Goal: Task Accomplishment & Management: Use online tool/utility

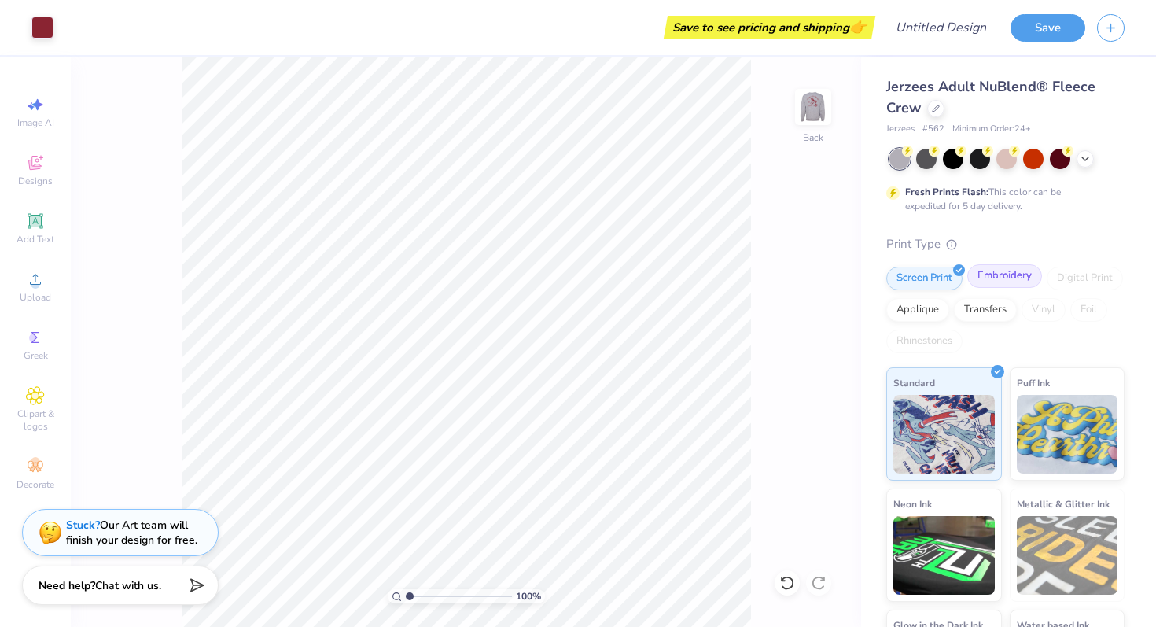
click at [992, 280] on div "Embroidery" at bounding box center [1004, 276] width 75 height 24
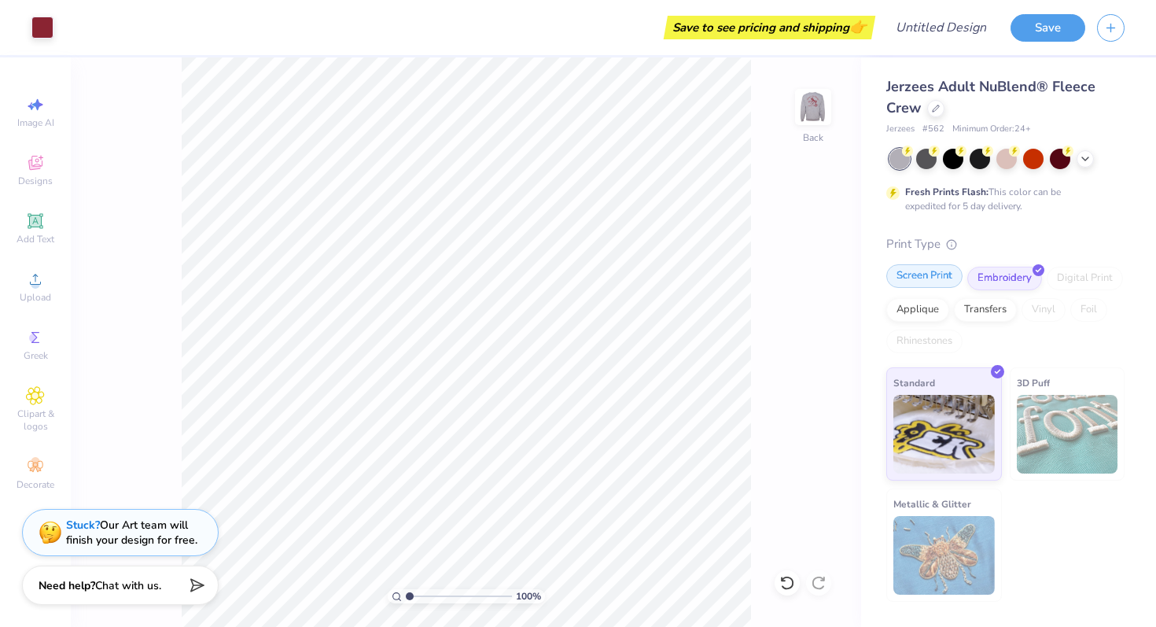
click at [926, 269] on div "Screen Print" at bounding box center [924, 276] width 76 height 24
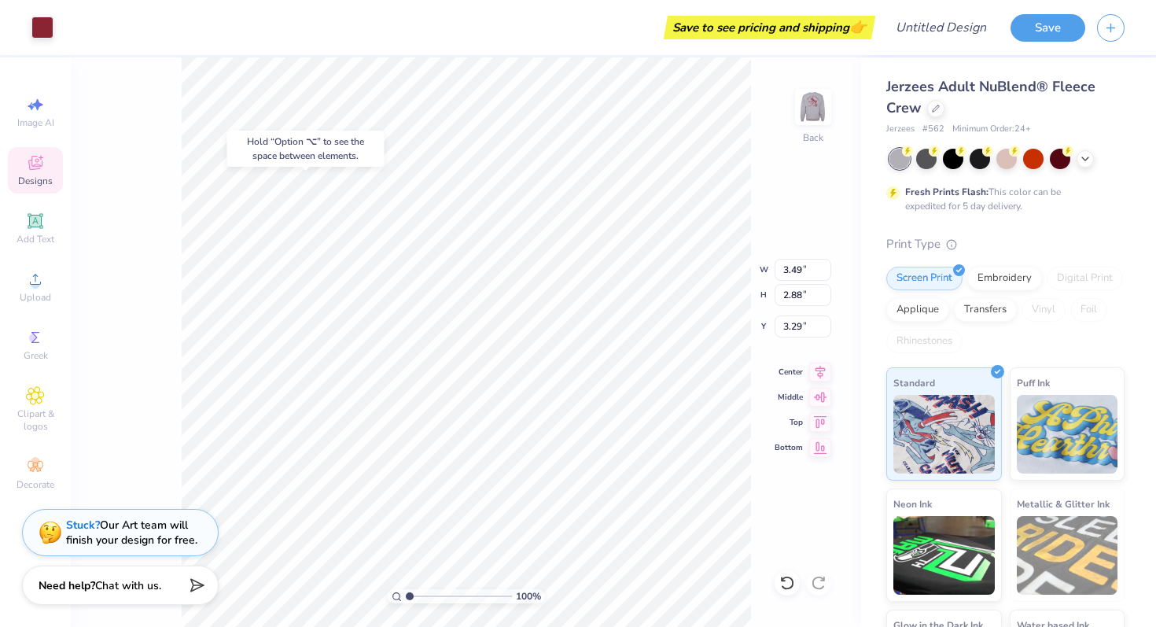
type input "4.26"
type input "1.55"
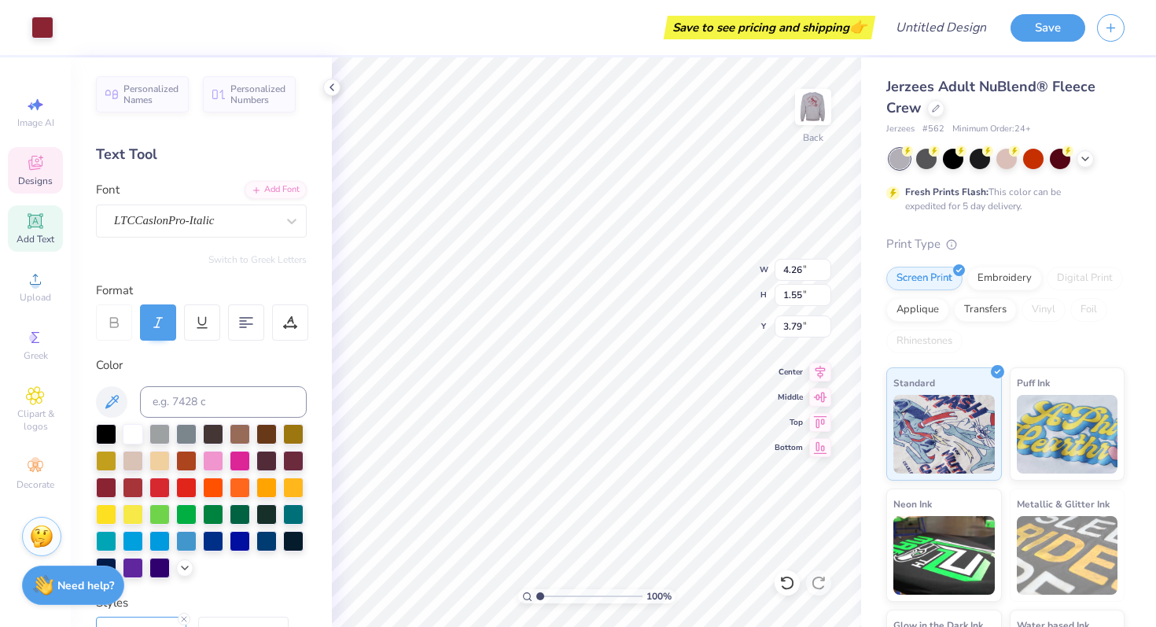
type input "3.99"
type input "2.40"
type input "1.24"
type input "2.38"
click at [814, 106] on img at bounding box center [813, 106] width 63 height 63
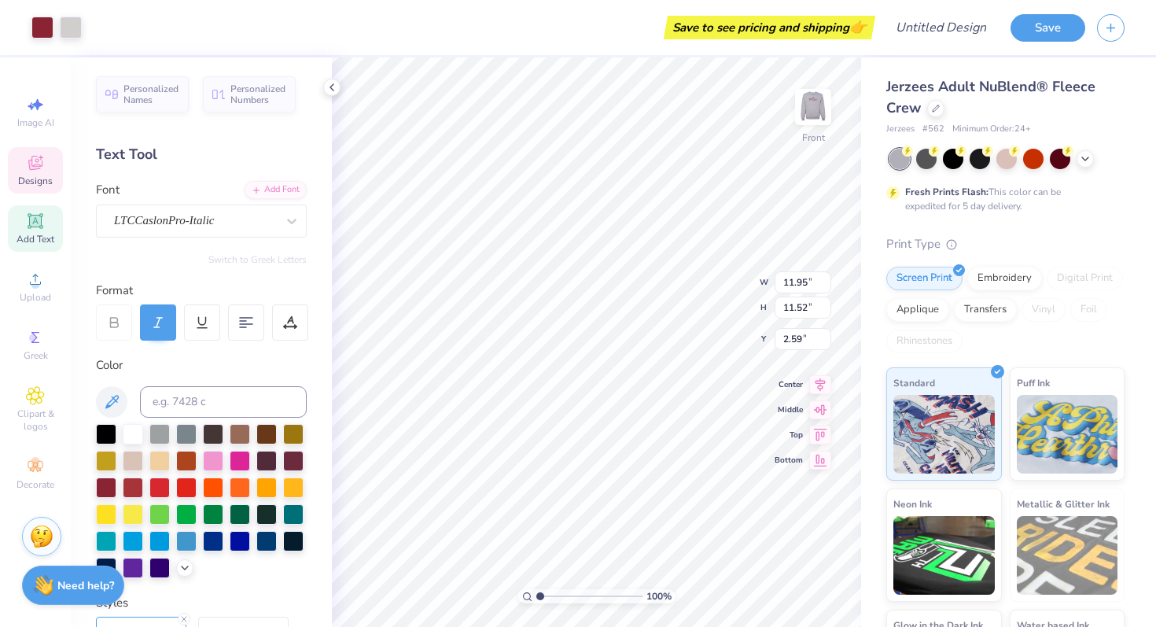
type input "3.64"
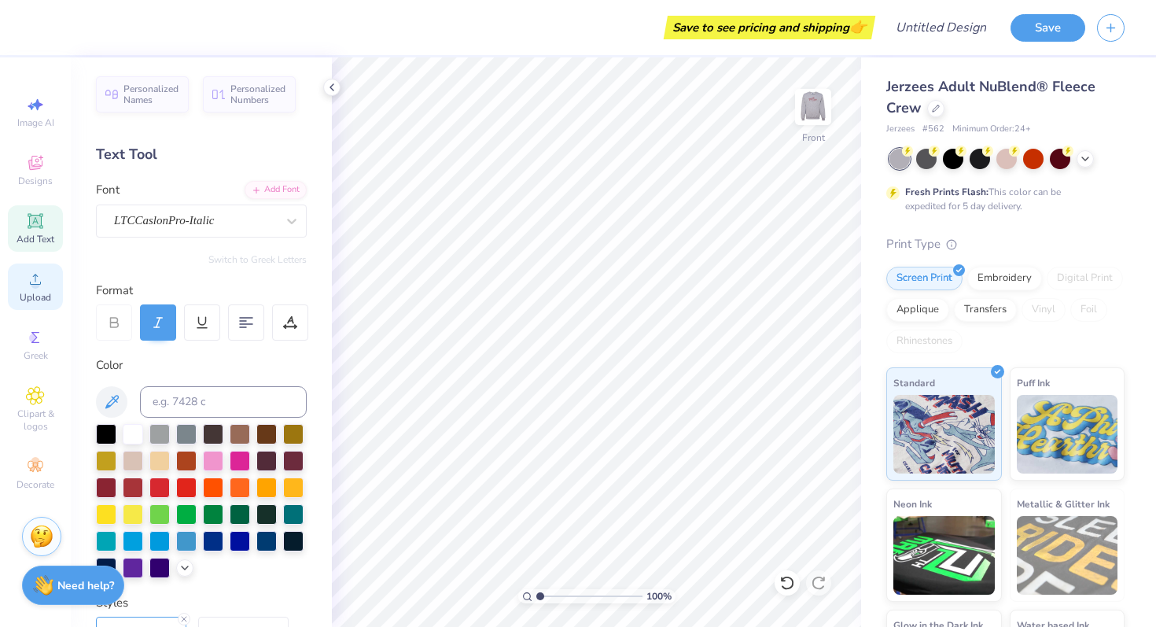
click at [44, 282] on icon at bounding box center [35, 279] width 19 height 19
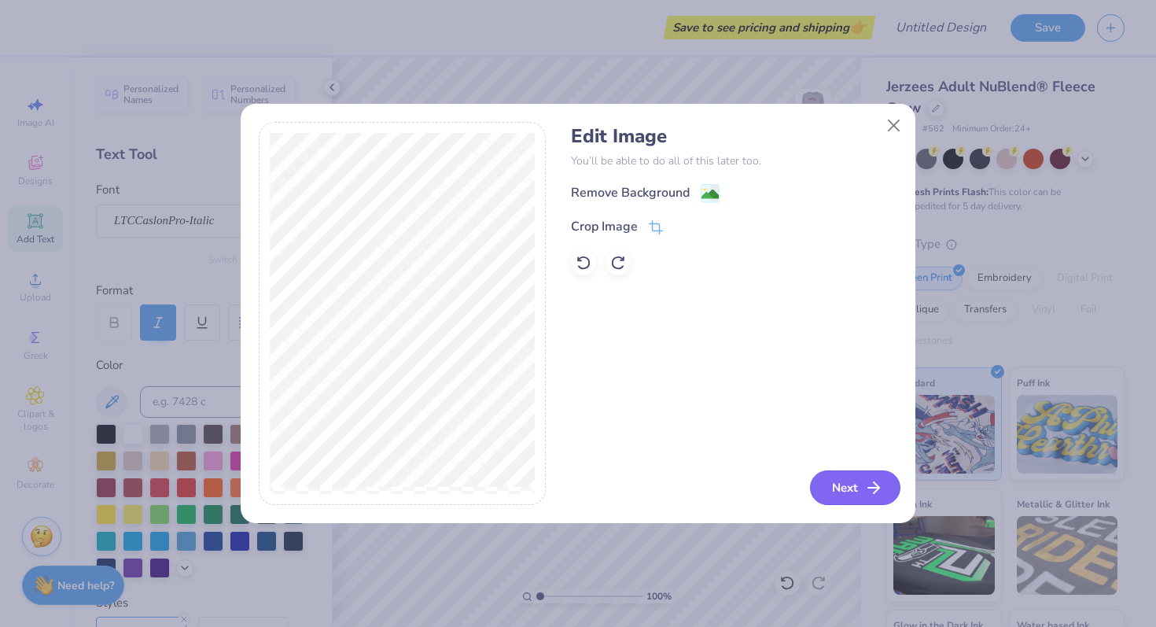
click at [831, 477] on button "Next" at bounding box center [855, 487] width 90 height 35
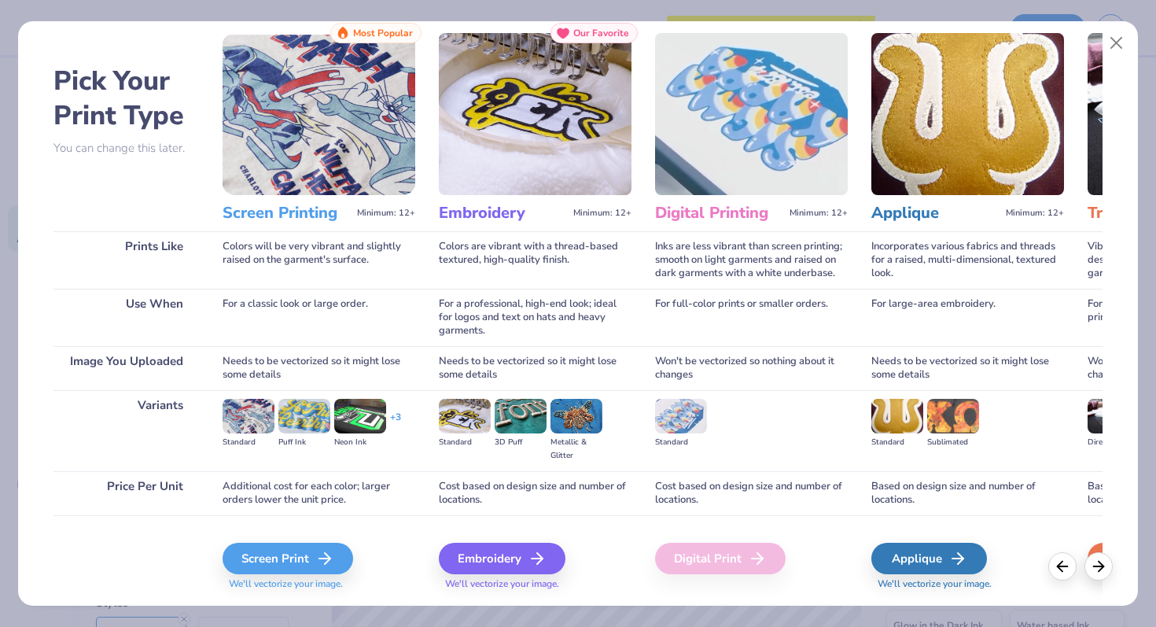
scroll to position [54, 0]
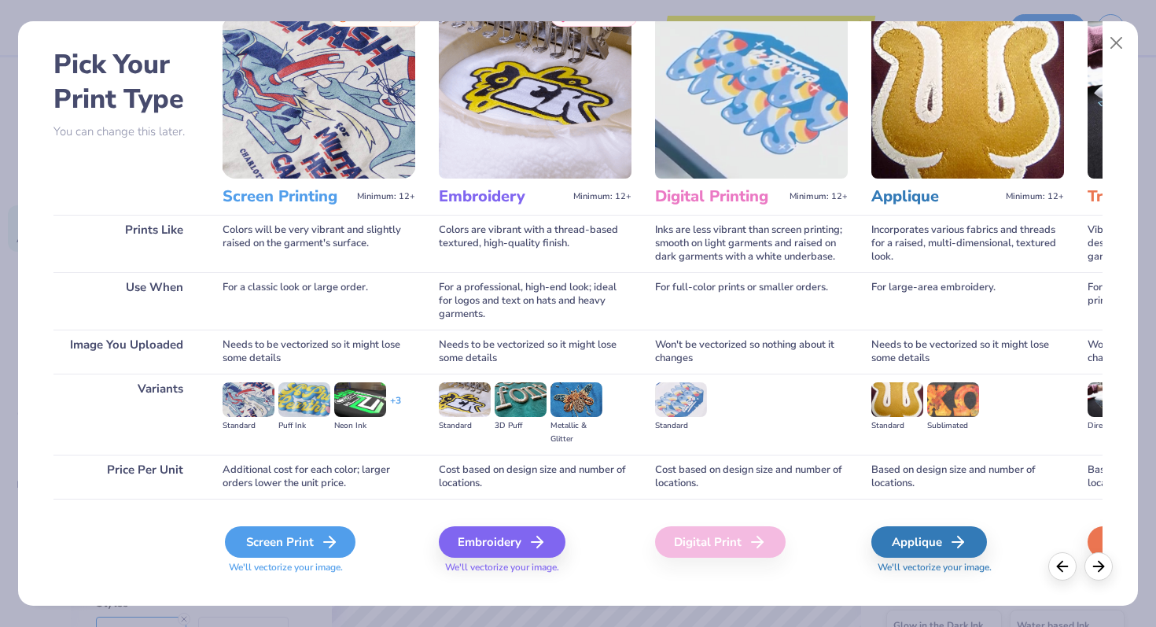
click at [299, 545] on div "Screen Print" at bounding box center [290, 541] width 131 height 31
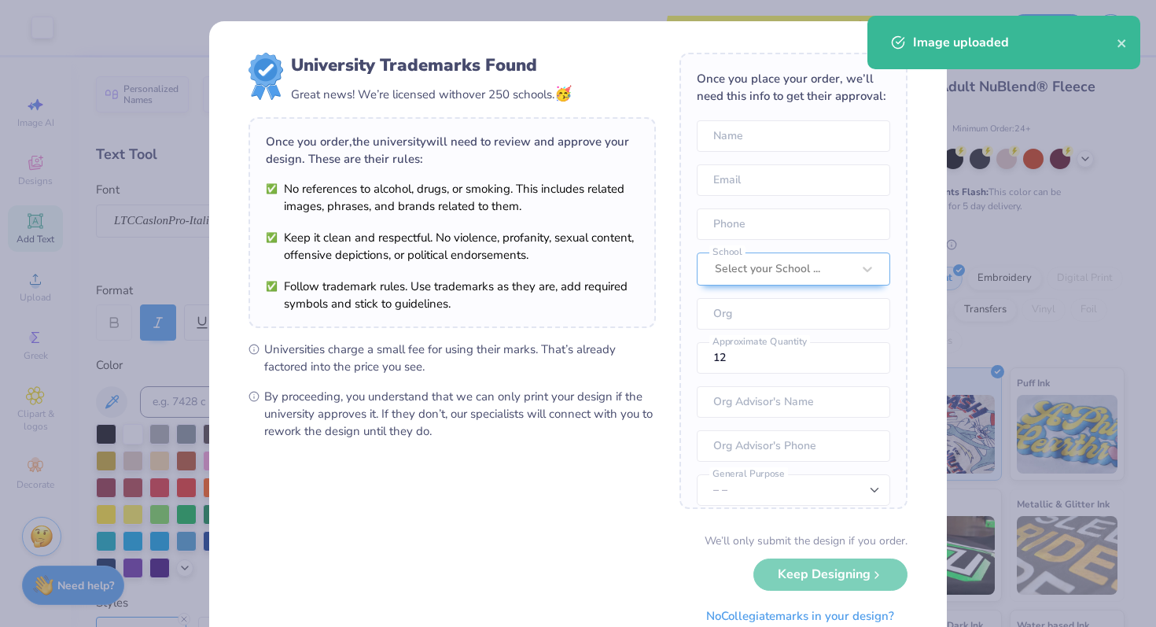
click at [598, 337] on body "Art colors Save to see pricing and shipping 👉 Design Title Save Image AI Design…" at bounding box center [578, 313] width 1156 height 627
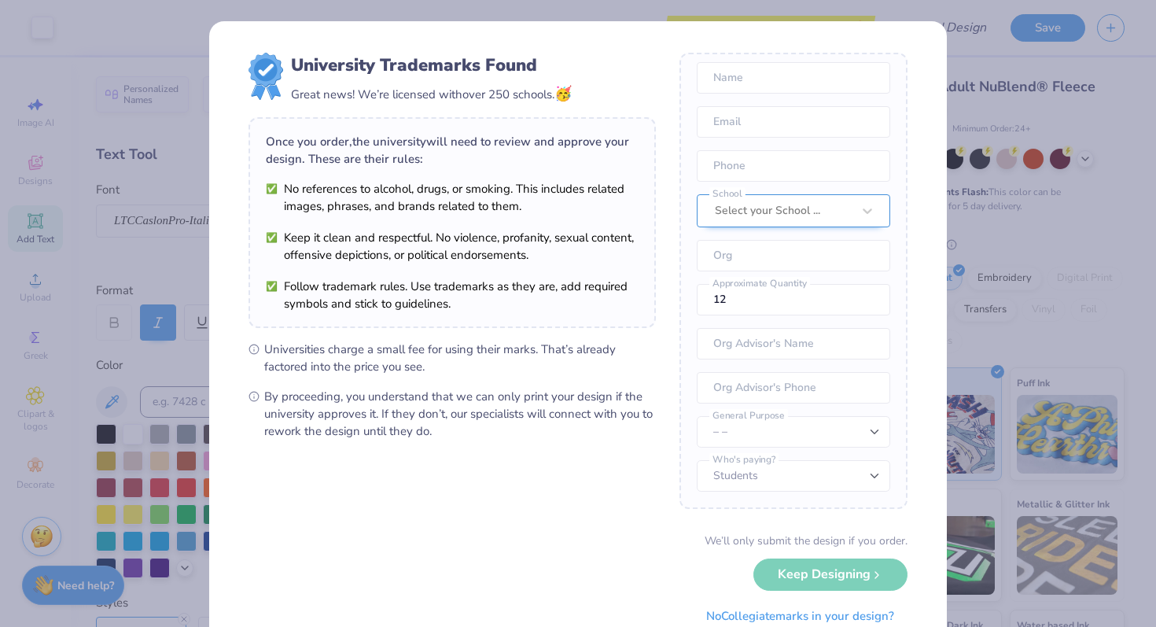
scroll to position [57, 0]
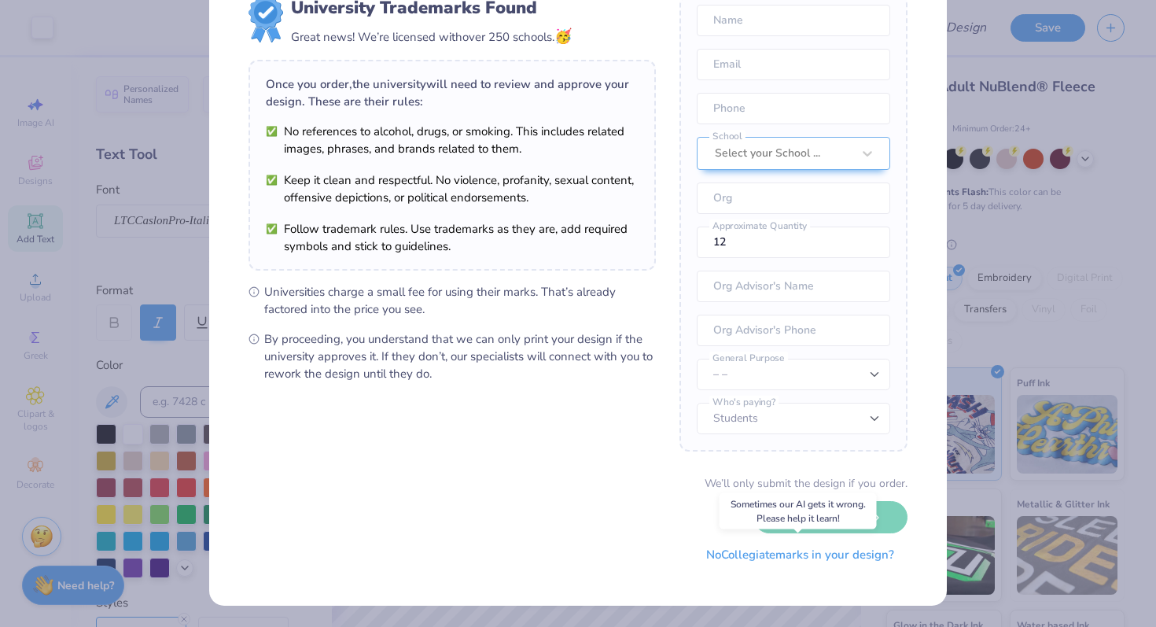
click at [787, 552] on button "No Collegiate marks in your design?" at bounding box center [800, 555] width 215 height 32
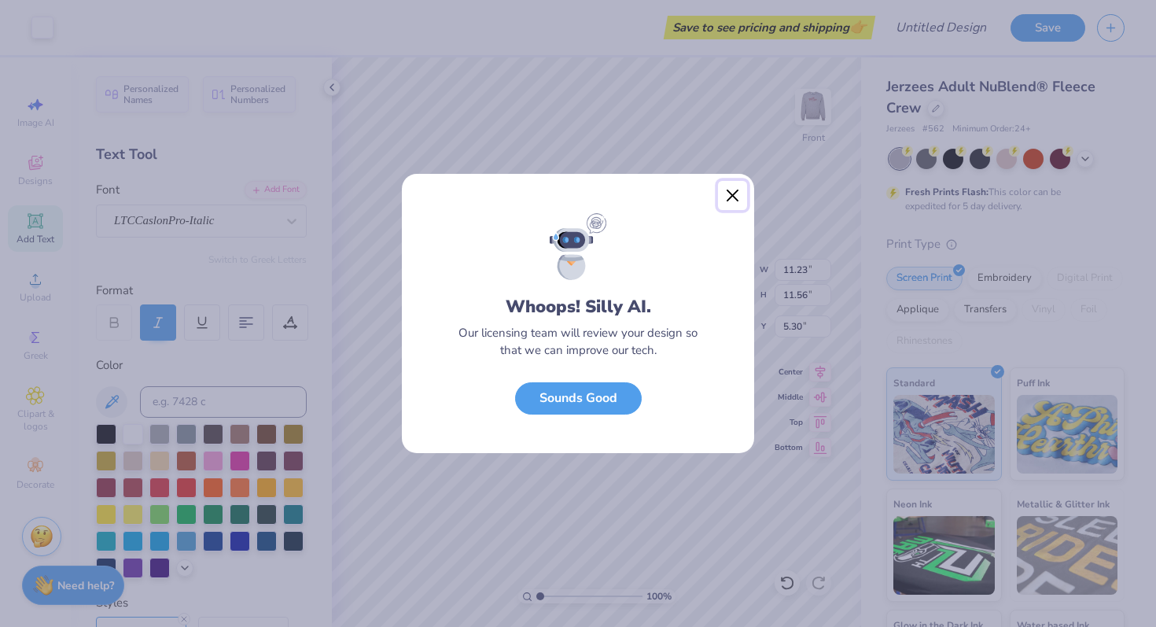
click at [734, 196] on button "Close" at bounding box center [733, 196] width 30 height 30
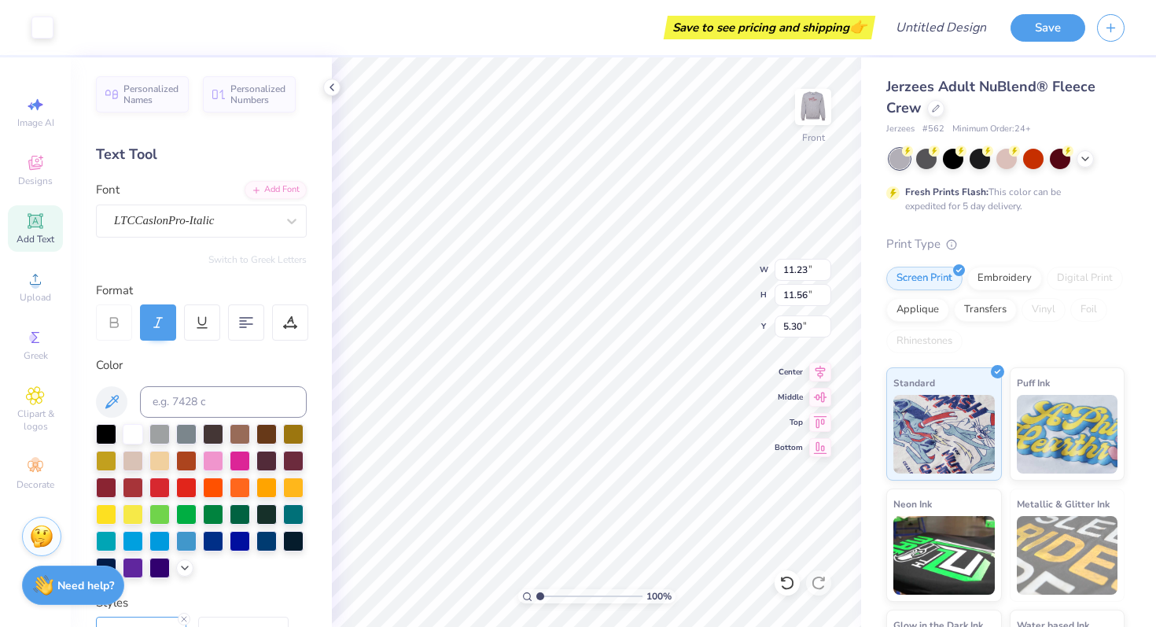
type input "3.99"
click at [818, 107] on img at bounding box center [813, 106] width 63 height 63
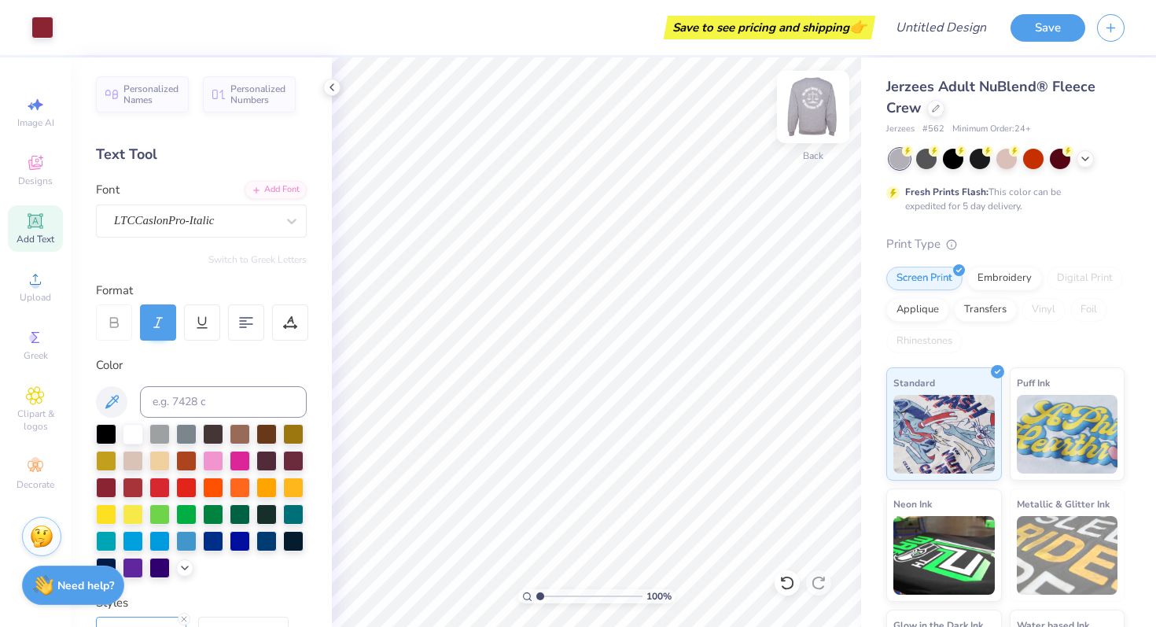
click at [813, 131] on img at bounding box center [813, 106] width 63 height 63
click at [812, 128] on img at bounding box center [813, 106] width 63 height 63
click at [933, 163] on div at bounding box center [926, 157] width 20 height 20
click at [1083, 164] on div at bounding box center [1084, 157] width 17 height 17
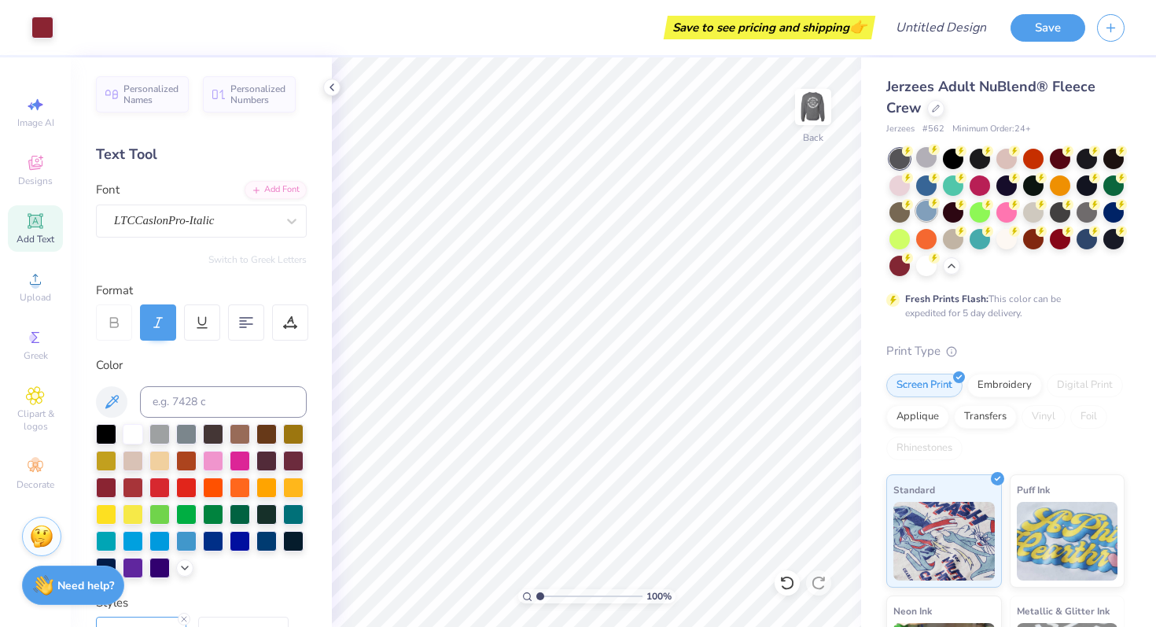
click at [933, 213] on div at bounding box center [926, 211] width 20 height 20
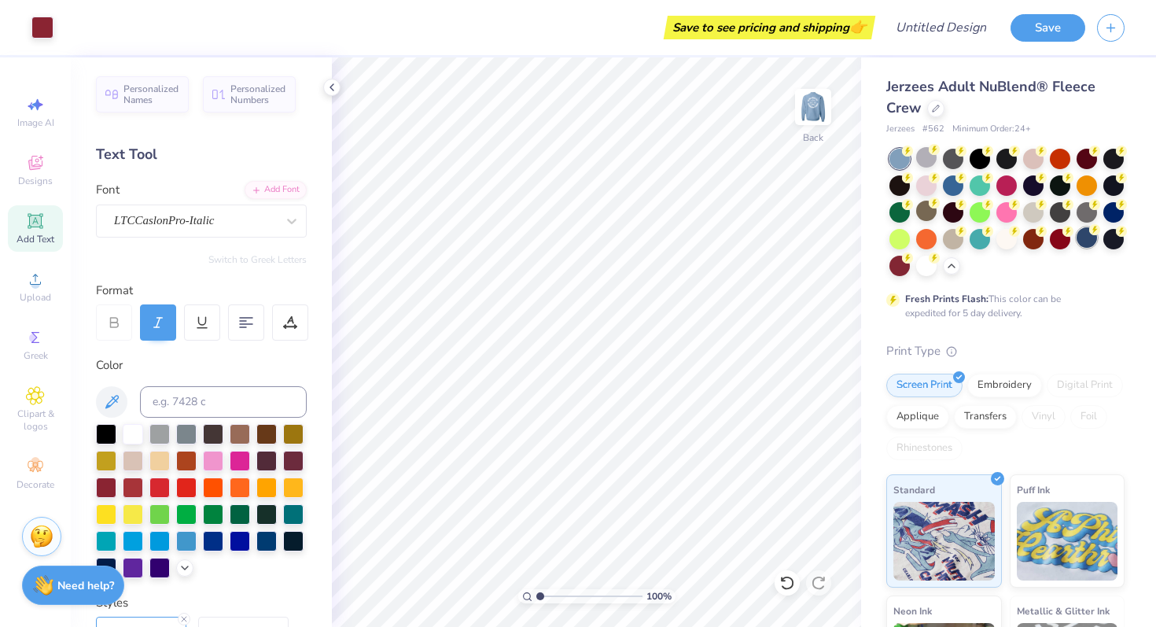
click at [1082, 237] on div at bounding box center [1086, 237] width 20 height 20
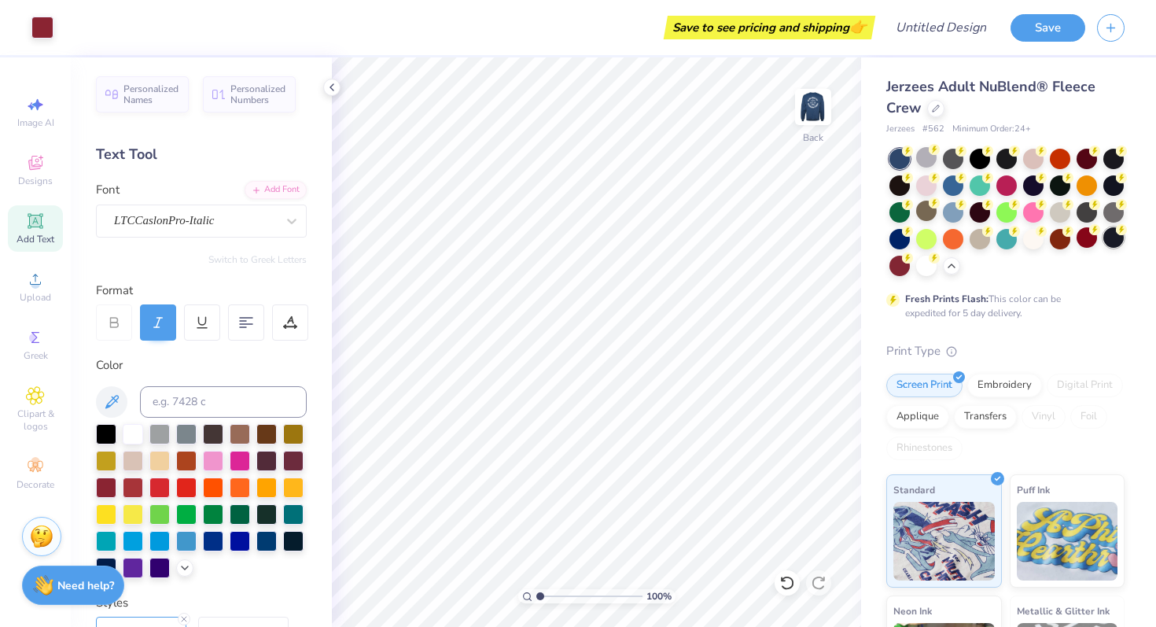
click at [1108, 237] on div at bounding box center [1113, 237] width 20 height 20
click at [1113, 183] on div at bounding box center [1113, 184] width 20 height 20
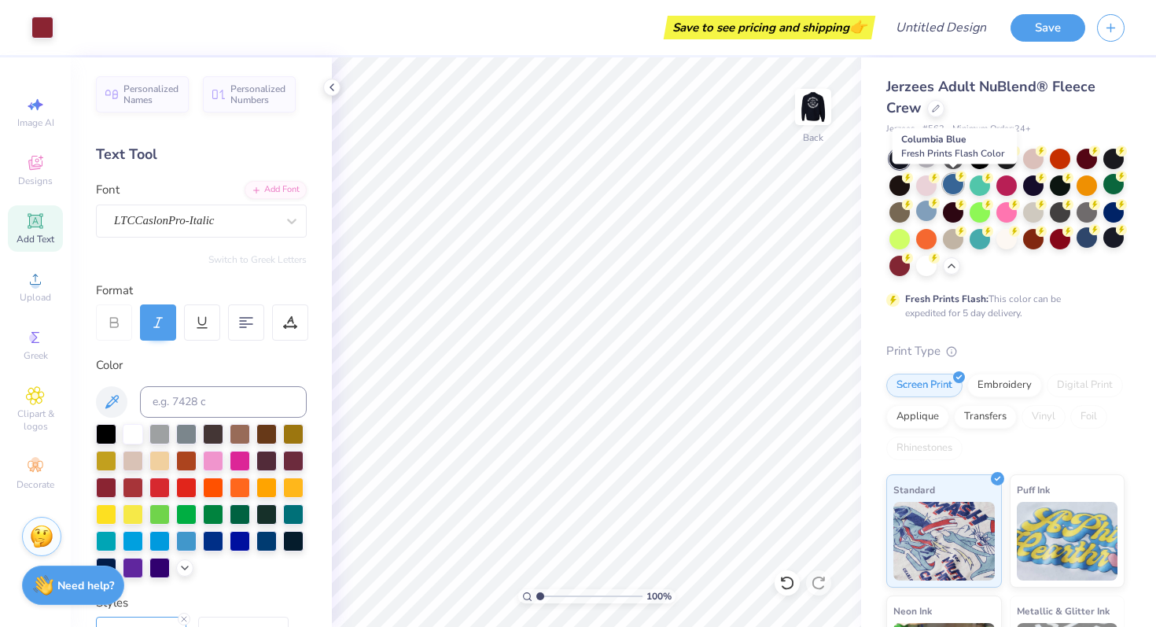
click at [955, 189] on div at bounding box center [953, 184] width 20 height 20
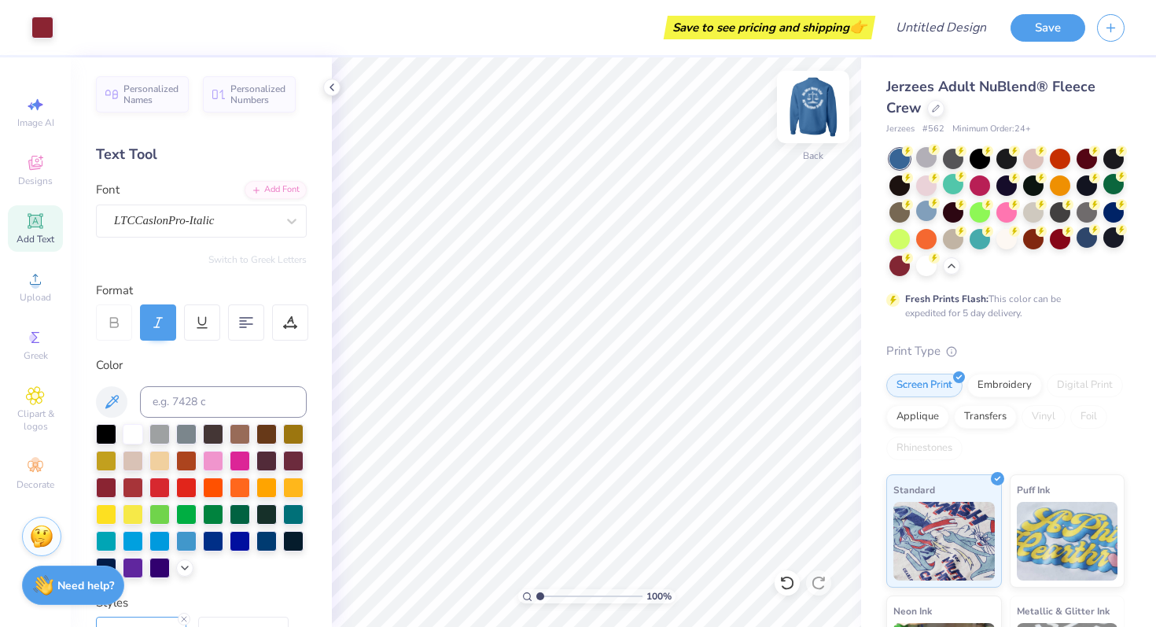
click at [825, 98] on img at bounding box center [813, 106] width 63 height 63
click at [824, 101] on img at bounding box center [813, 106] width 63 height 63
click at [273, 188] on div "Add Font" at bounding box center [276, 188] width 62 height 18
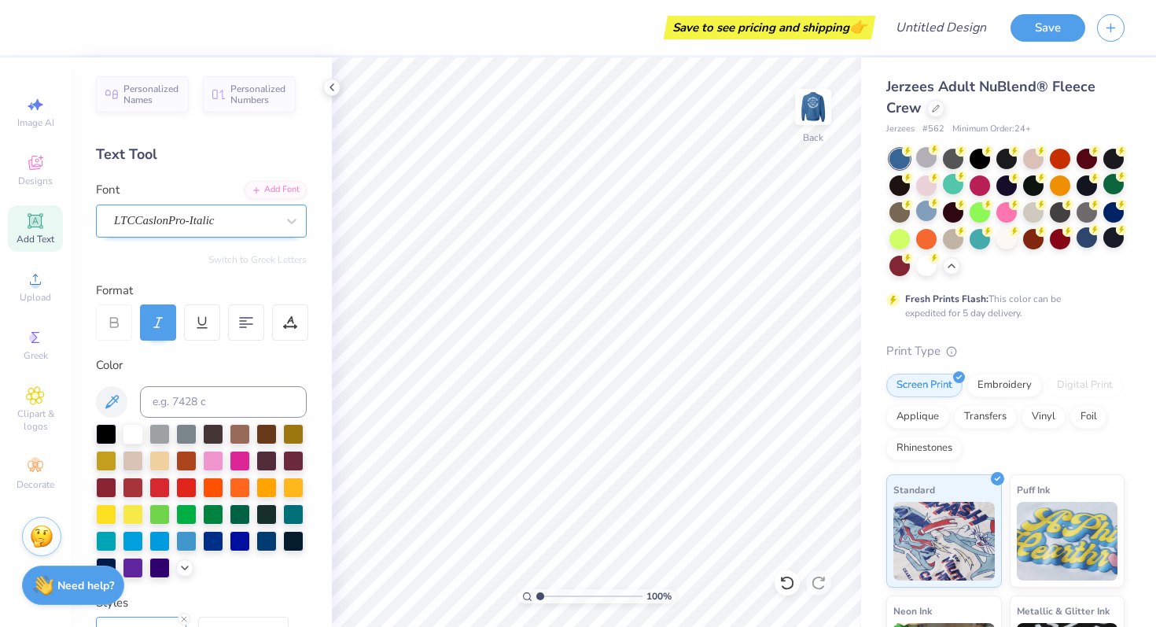
click at [258, 226] on div "LTCCaslonPro-Italic" at bounding box center [194, 220] width 165 height 24
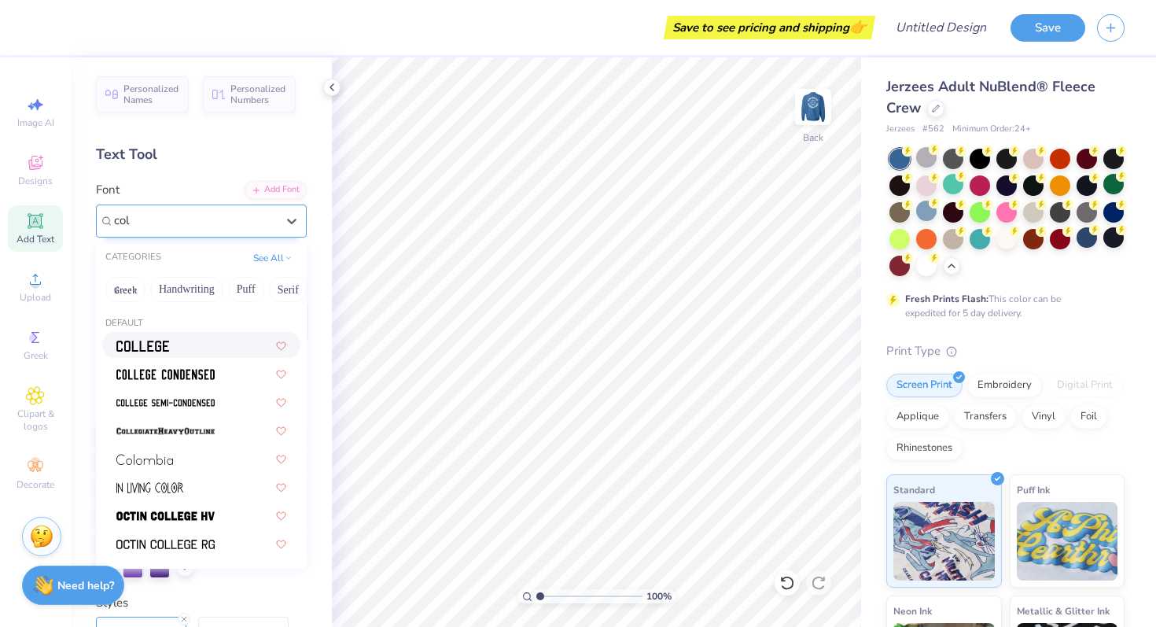
type input "coll"
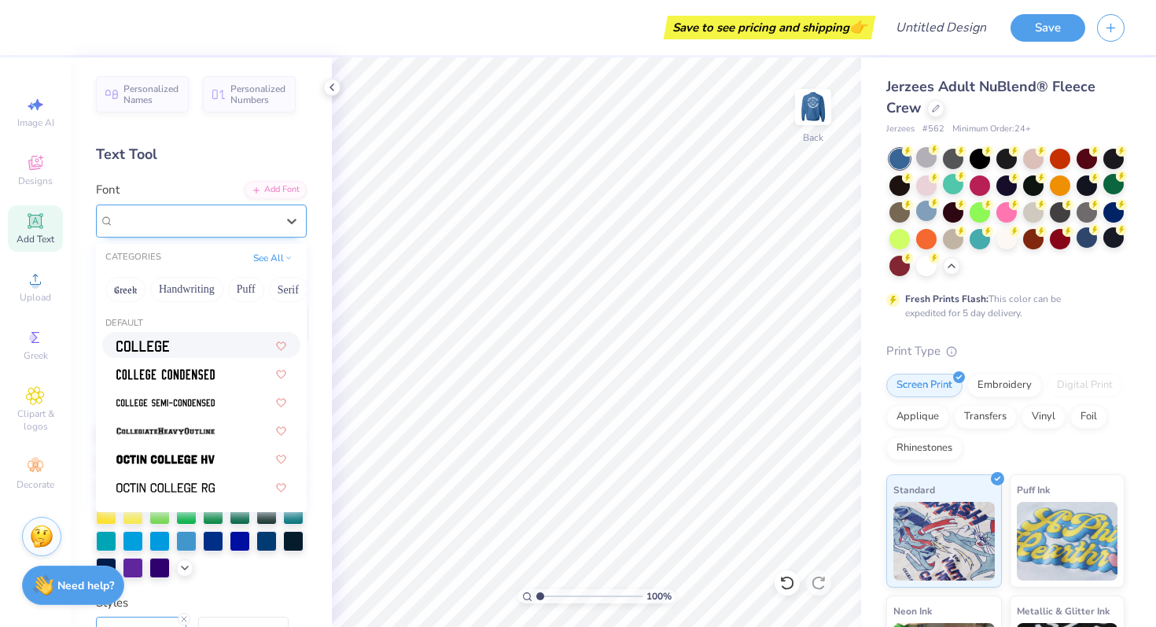
click at [208, 233] on div at bounding box center [201, 220] width 211 height 33
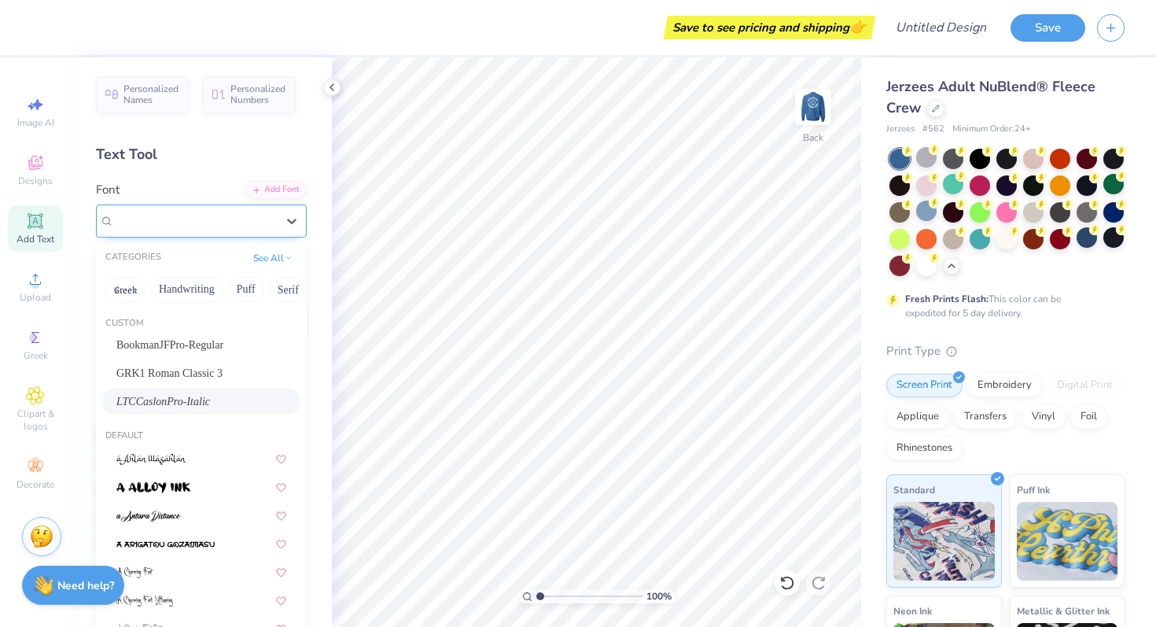
click at [208, 233] on div "LTCCaslonPro-Italic" at bounding box center [201, 220] width 211 height 33
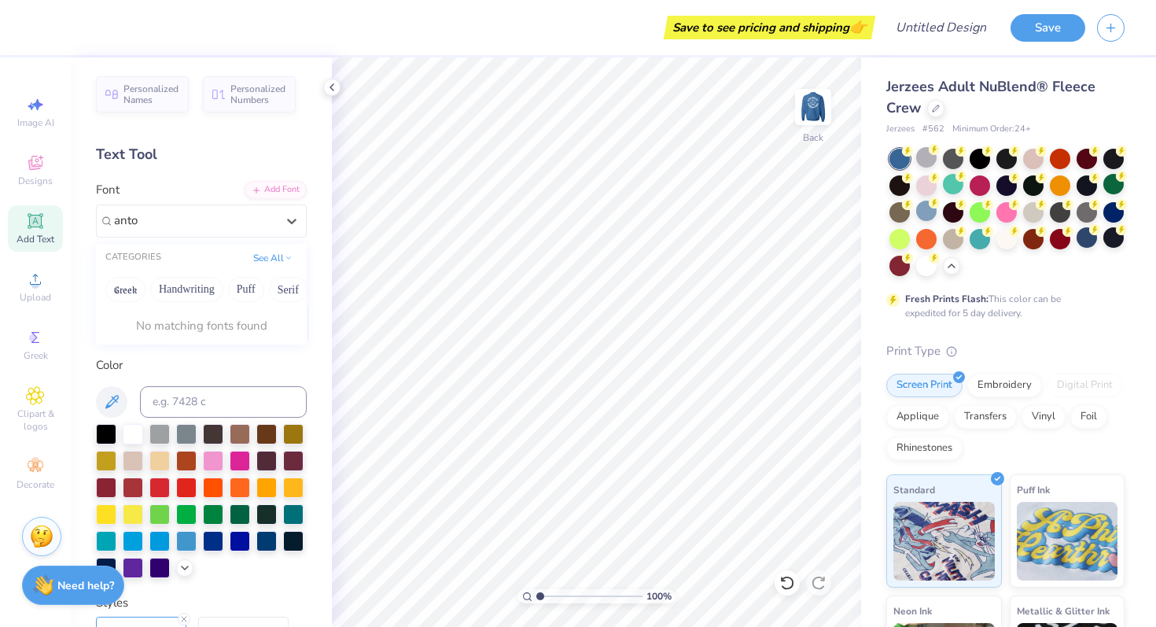
type input "anton"
click at [212, 230] on div at bounding box center [195, 220] width 162 height 21
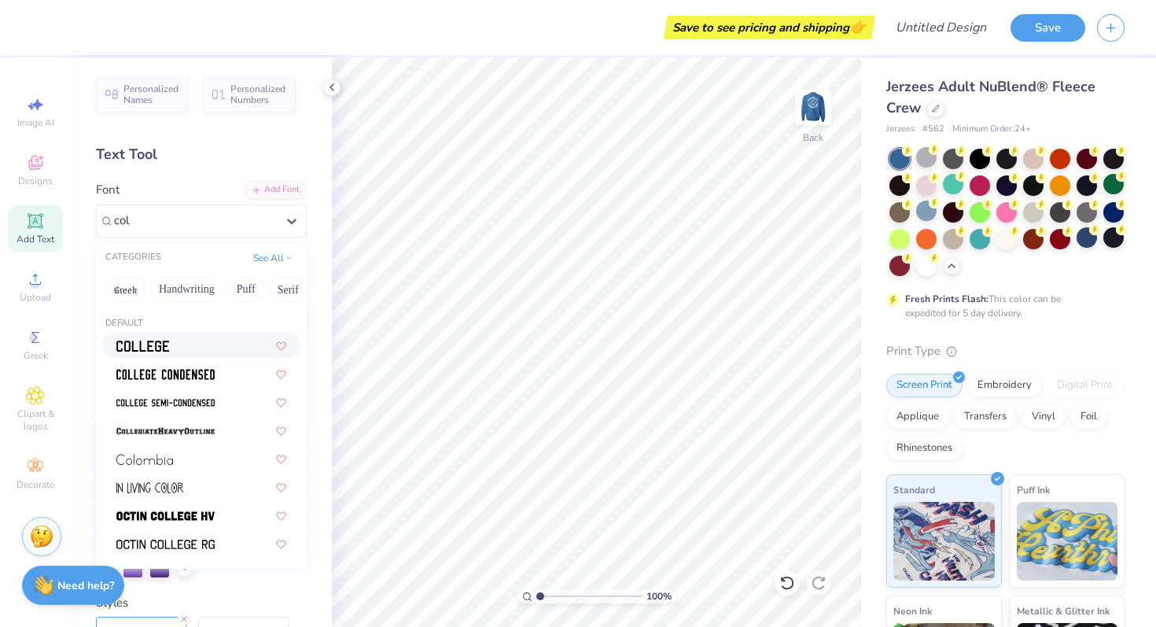
click at [188, 344] on div at bounding box center [201, 345] width 170 height 17
type input "col"
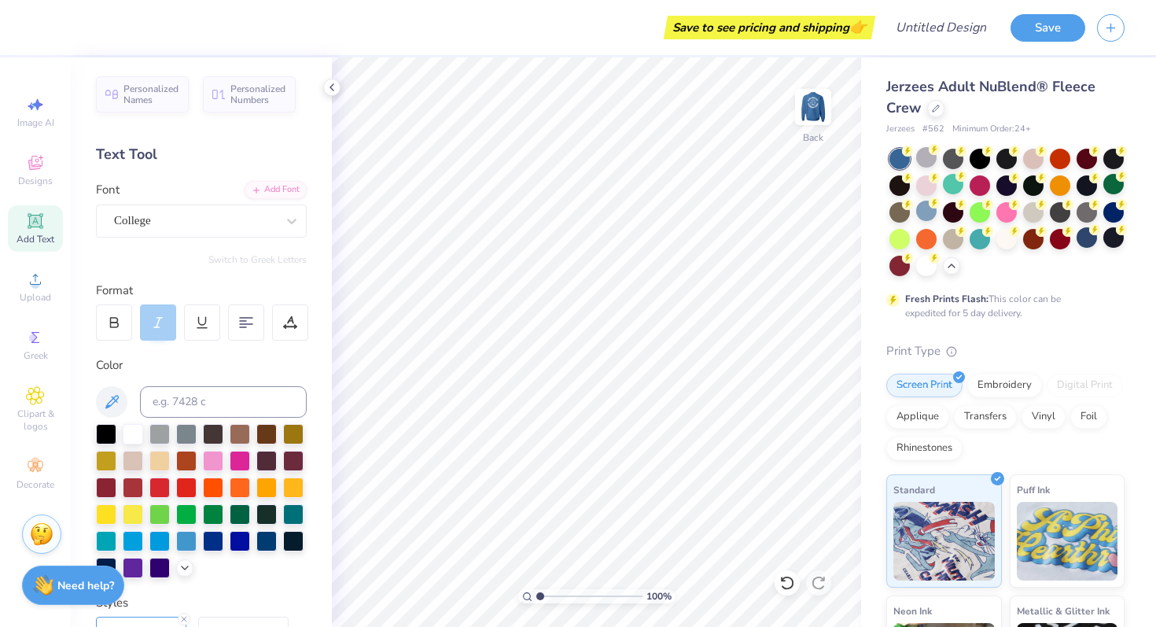
click at [40, 536] on img at bounding box center [42, 534] width 24 height 24
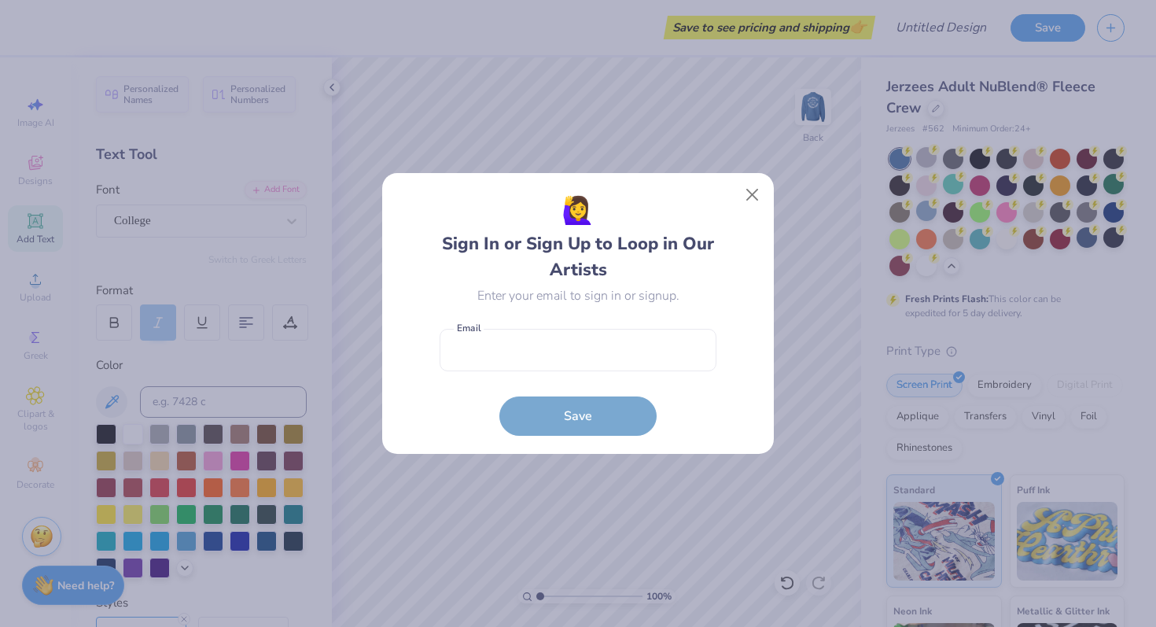
click at [738, 209] on div "🙋‍♀️ Sign In or Sign Up to Loop in Our Artists Enter your email to sign in or s…" at bounding box center [578, 313] width 356 height 245
click at [754, 203] on button "Close" at bounding box center [753, 195] width 30 height 30
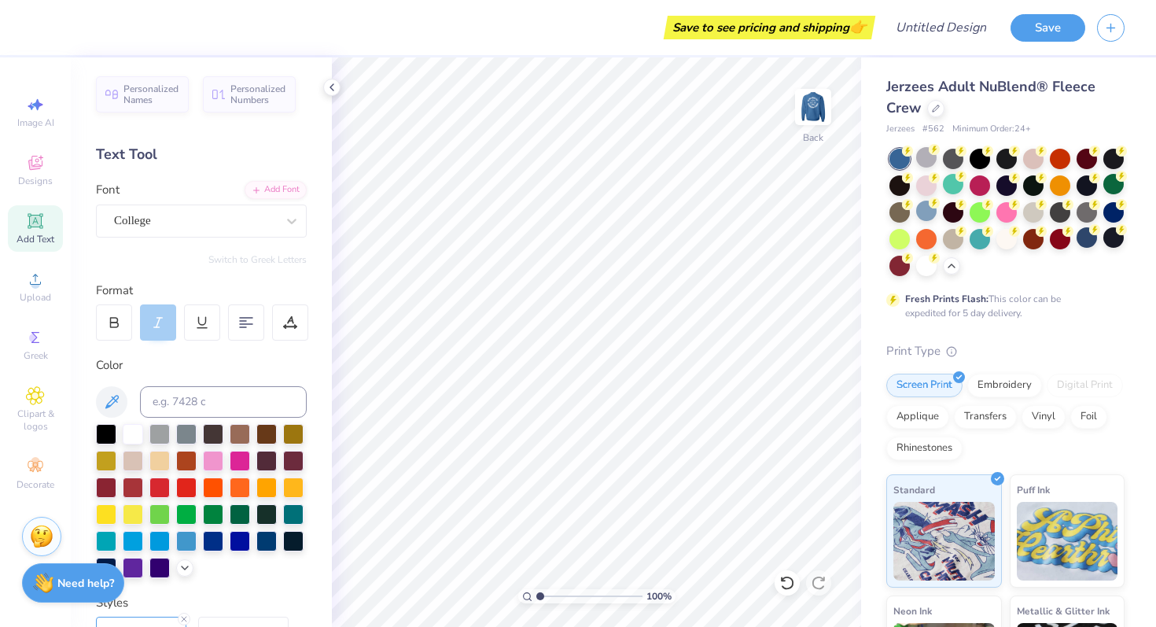
click at [61, 581] on strong "Need help?" at bounding box center [85, 583] width 57 height 15
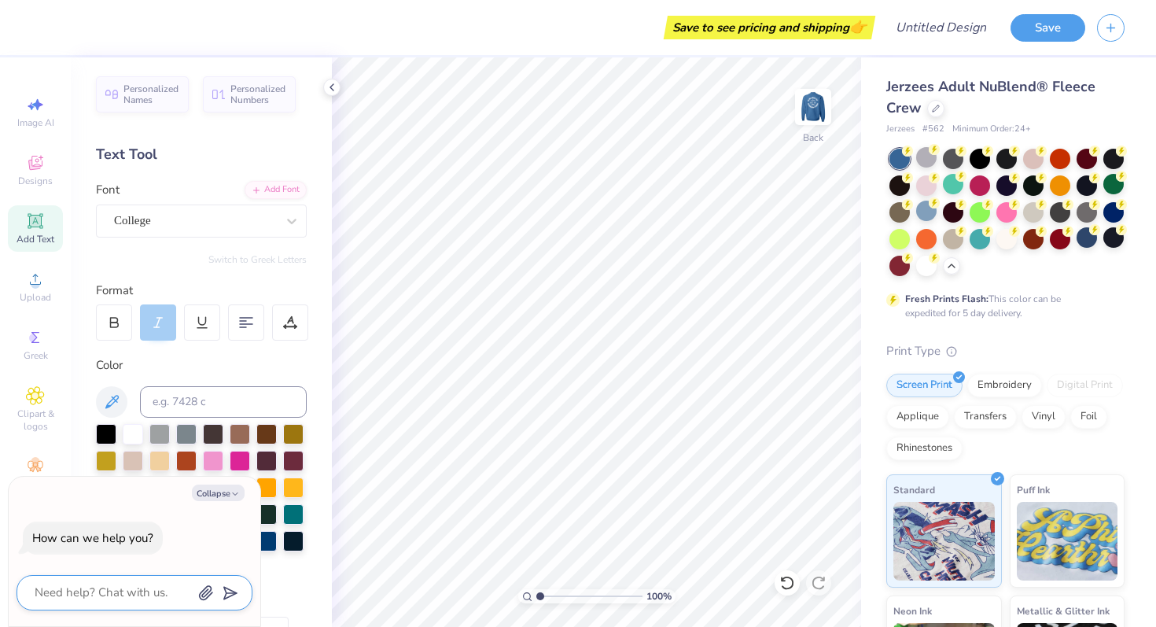
click at [121, 591] on textarea at bounding box center [113, 592] width 160 height 21
click at [244, 490] on button "Collapse" at bounding box center [218, 492] width 53 height 17
type textarea "x"
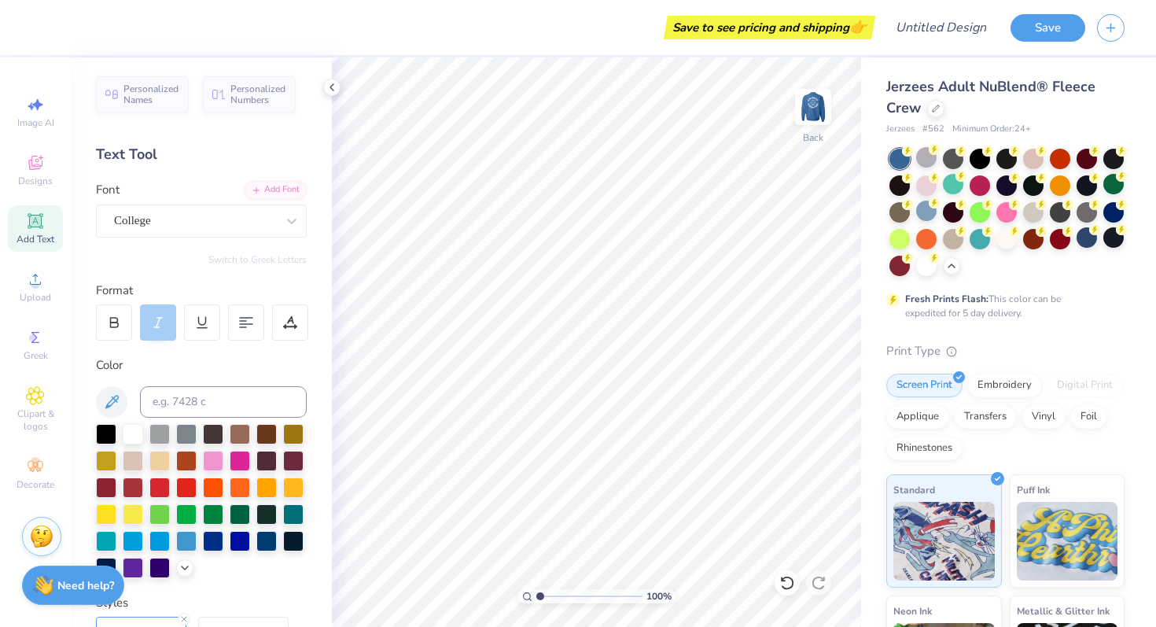
click at [40, 209] on div "Add Text" at bounding box center [35, 228] width 55 height 46
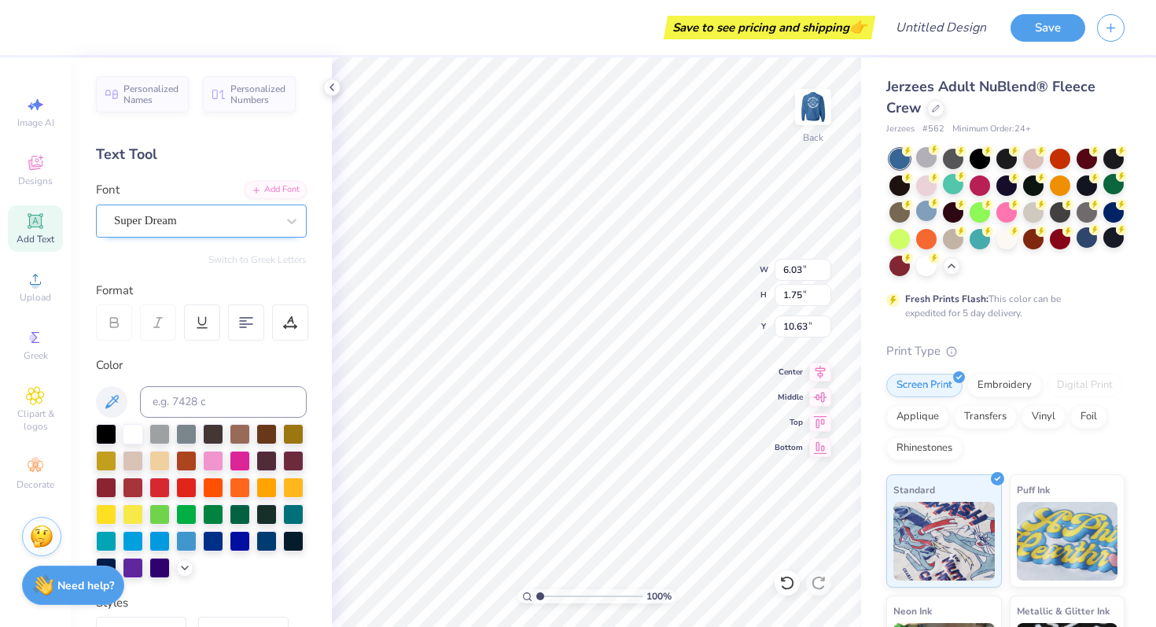
click at [257, 219] on div "Super Dream" at bounding box center [194, 220] width 165 height 24
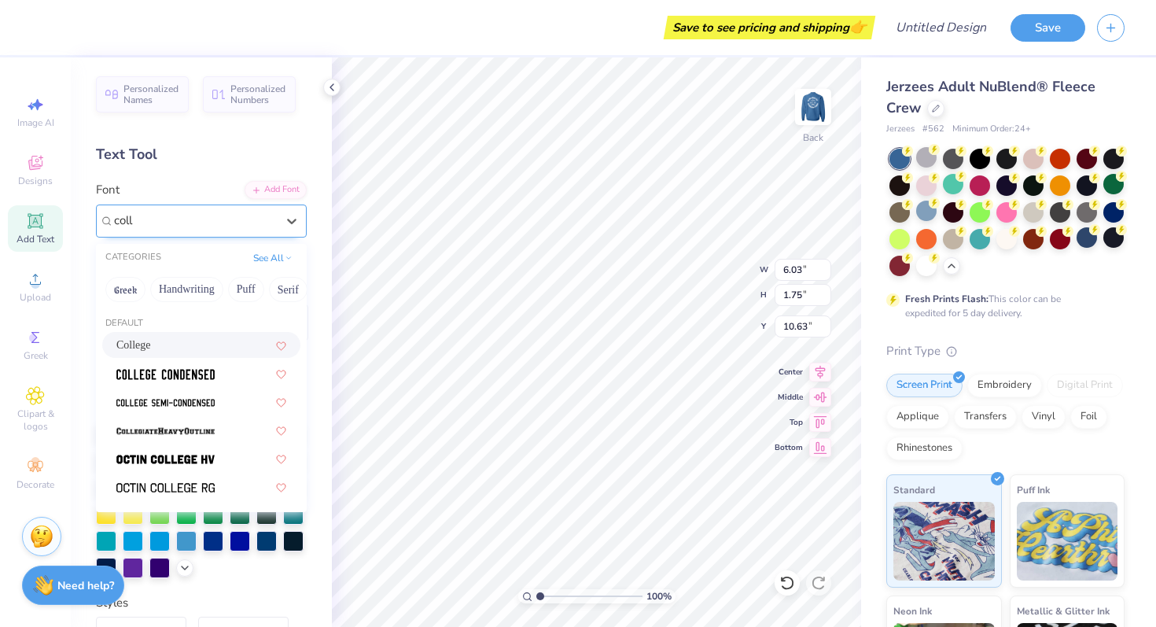
click at [161, 344] on div "College" at bounding box center [201, 345] width 170 height 17
type input "coll"
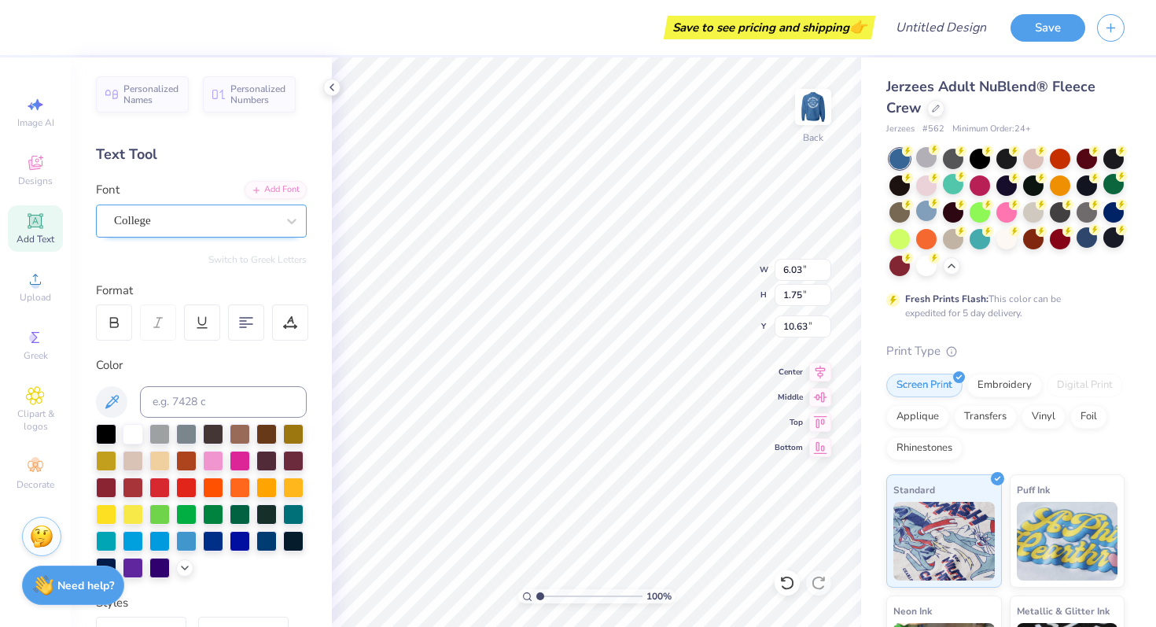
type textarea "Ole Miss Mock Trial"
type input "3.47"
type input "12.41"
type input "0.94"
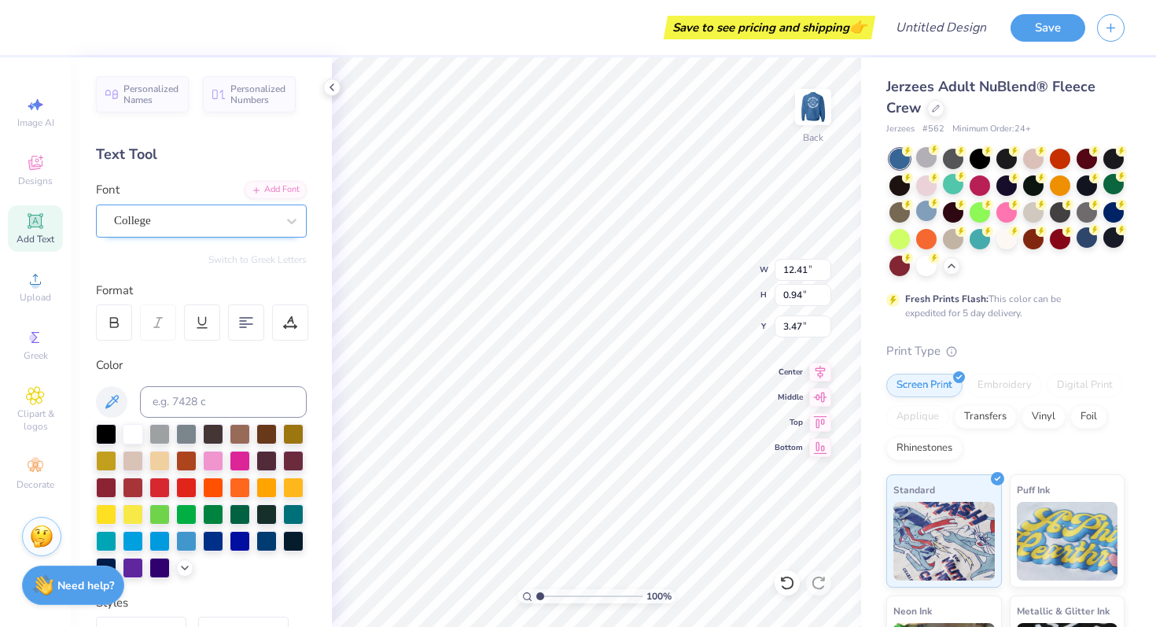
type input "3.96"
click at [797, 94] on img at bounding box center [813, 106] width 63 height 63
click at [815, 100] on img at bounding box center [813, 106] width 63 height 63
click at [1022, 42] on div "Save" at bounding box center [1082, 27] width 145 height 55
click at [1024, 30] on button "Save" at bounding box center [1047, 26] width 75 height 28
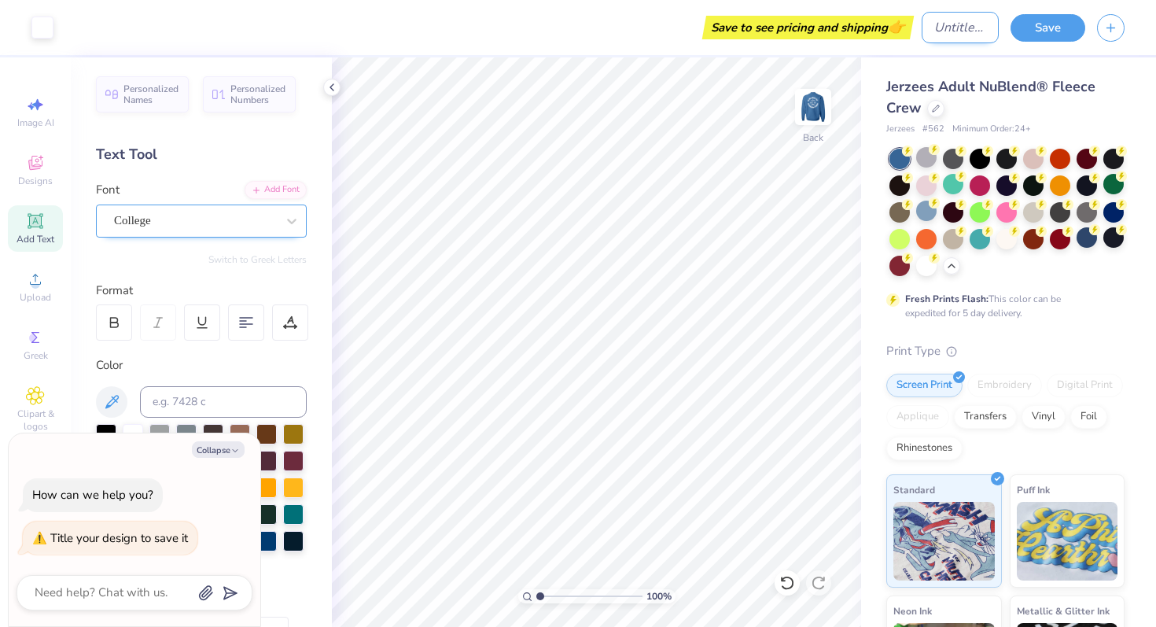
type textarea "x"
click at [937, 19] on input "Design Title" at bounding box center [960, 27] width 77 height 31
type input "1"
type textarea "x"
type input "12"
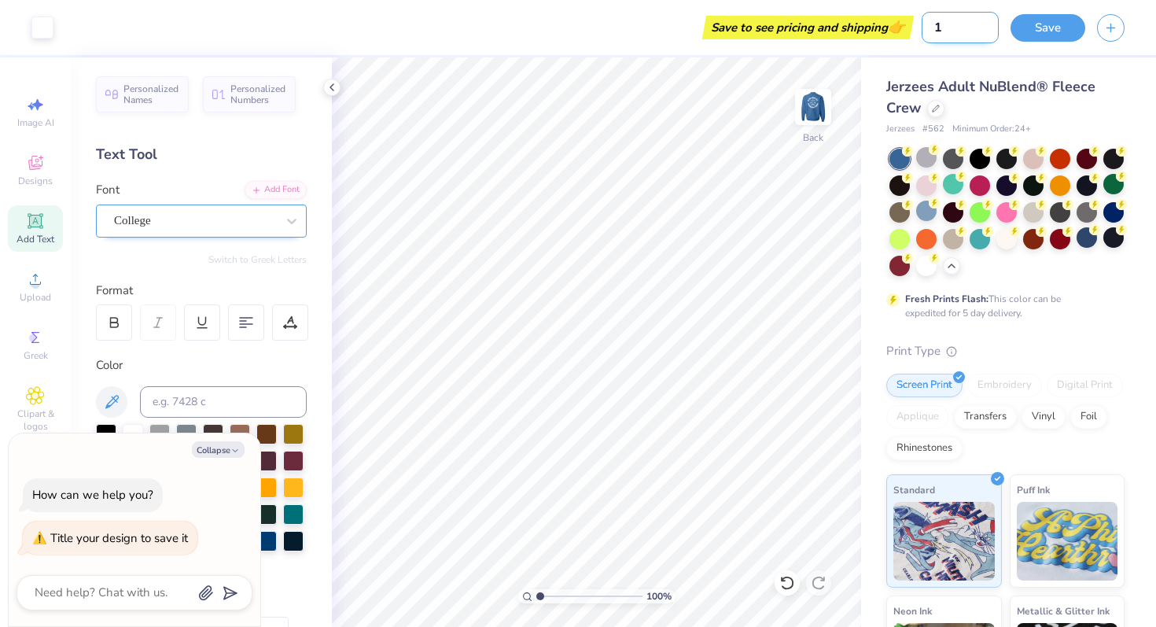
type textarea "x"
type input "123"
type textarea "x"
type input "123"
click at [1034, 31] on button "Save" at bounding box center [1047, 26] width 75 height 28
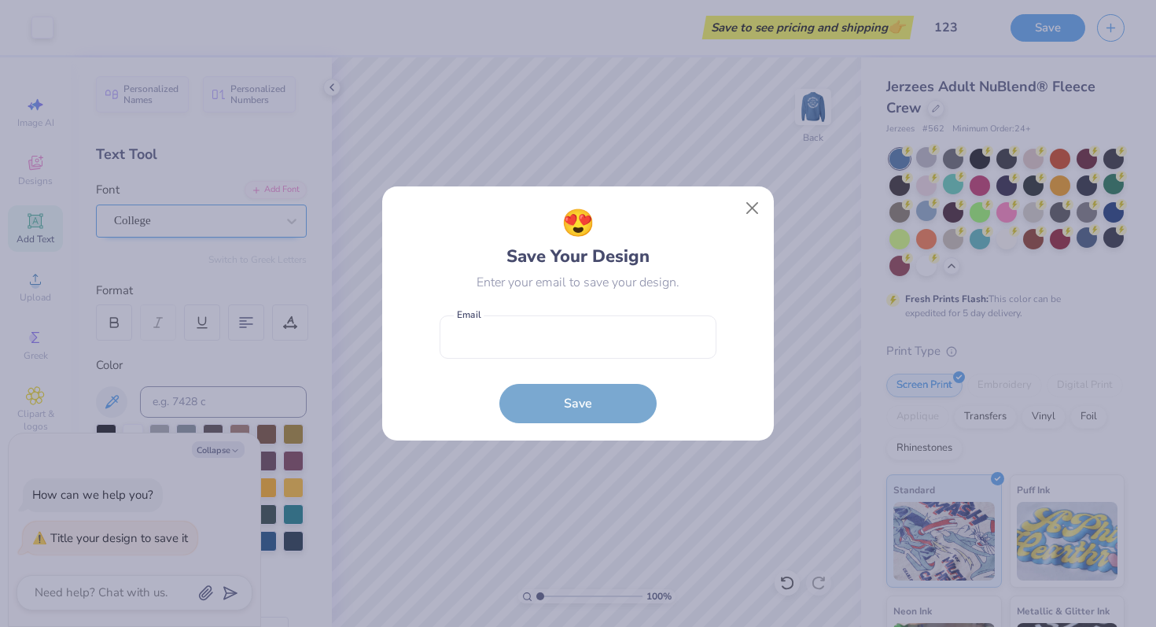
click at [715, 211] on div "😍 Save Your Design Enter your email to save your design." at bounding box center [578, 248] width 277 height 88
click at [739, 211] on button "Close" at bounding box center [753, 208] width 30 height 30
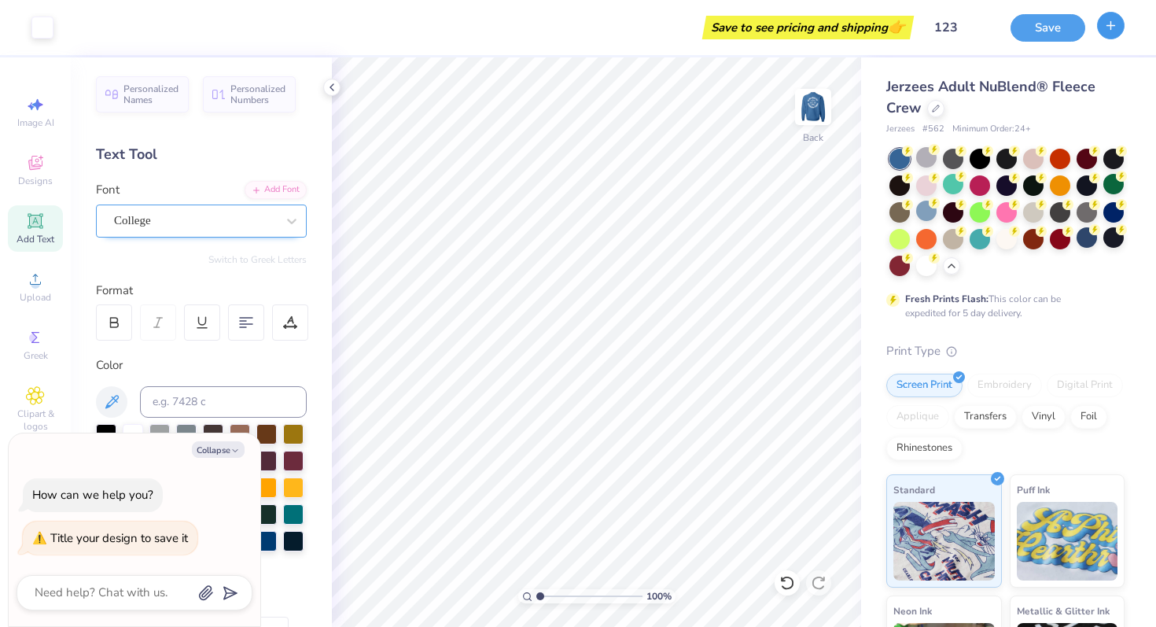
click at [1105, 21] on icon "button" at bounding box center [1110, 25] width 13 height 13
click at [776, 587] on div at bounding box center [787, 582] width 25 height 25
click at [44, 35] on div at bounding box center [42, 26] width 22 height 22
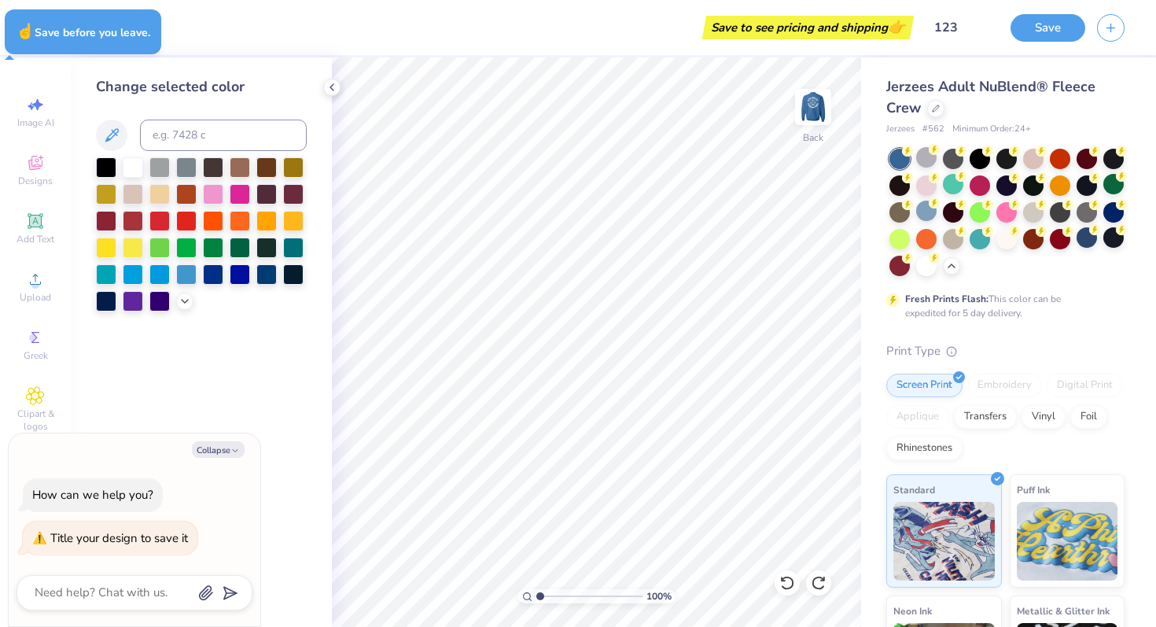
type textarea "x"
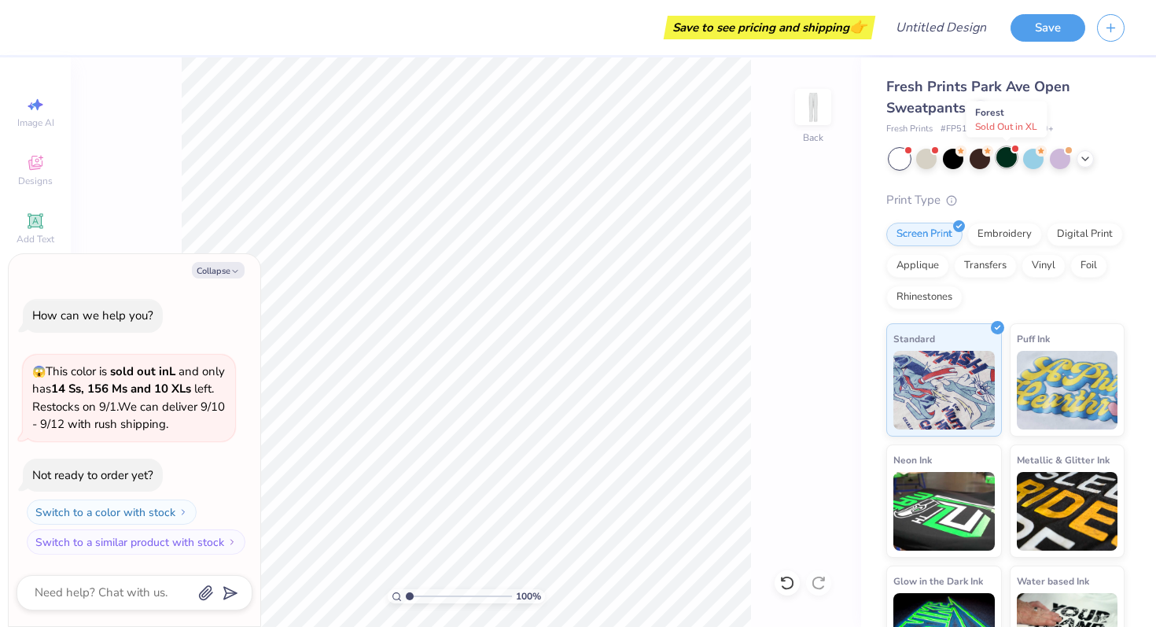
click at [1007, 156] on div at bounding box center [1006, 157] width 20 height 20
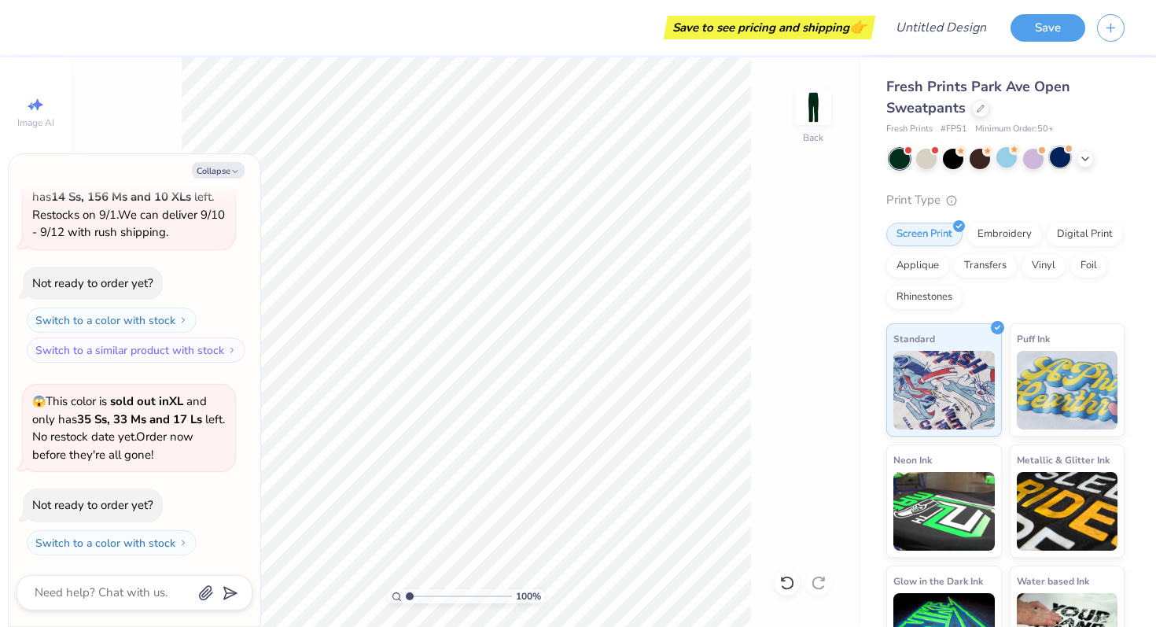
click at [1069, 157] on div at bounding box center [1060, 157] width 20 height 20
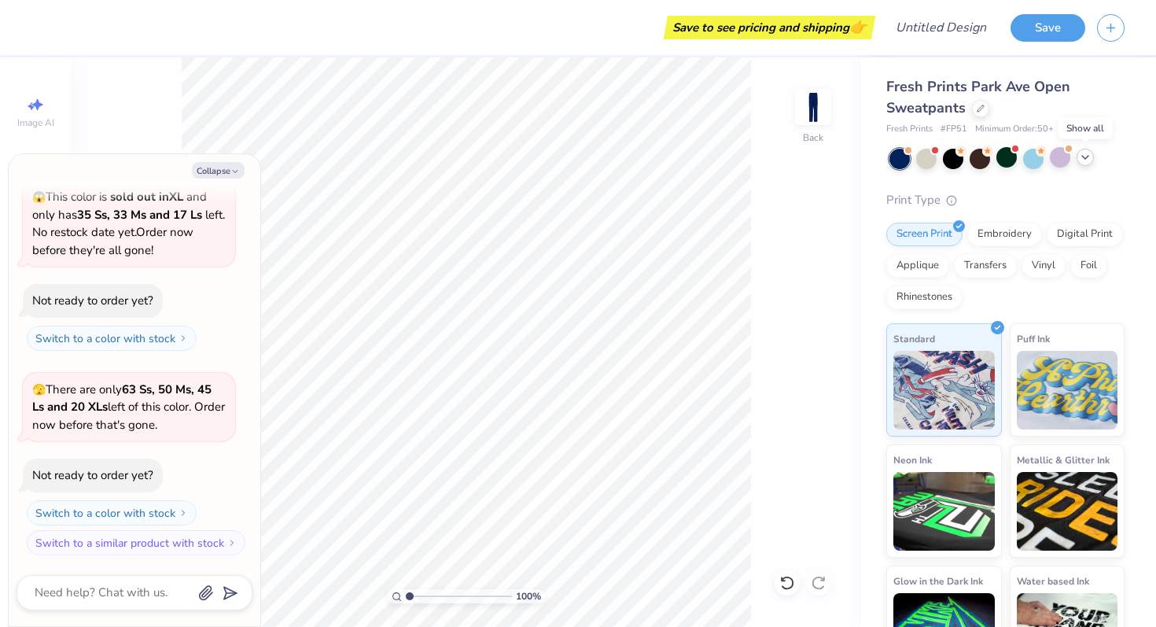
click at [1083, 160] on icon at bounding box center [1085, 157] width 13 height 13
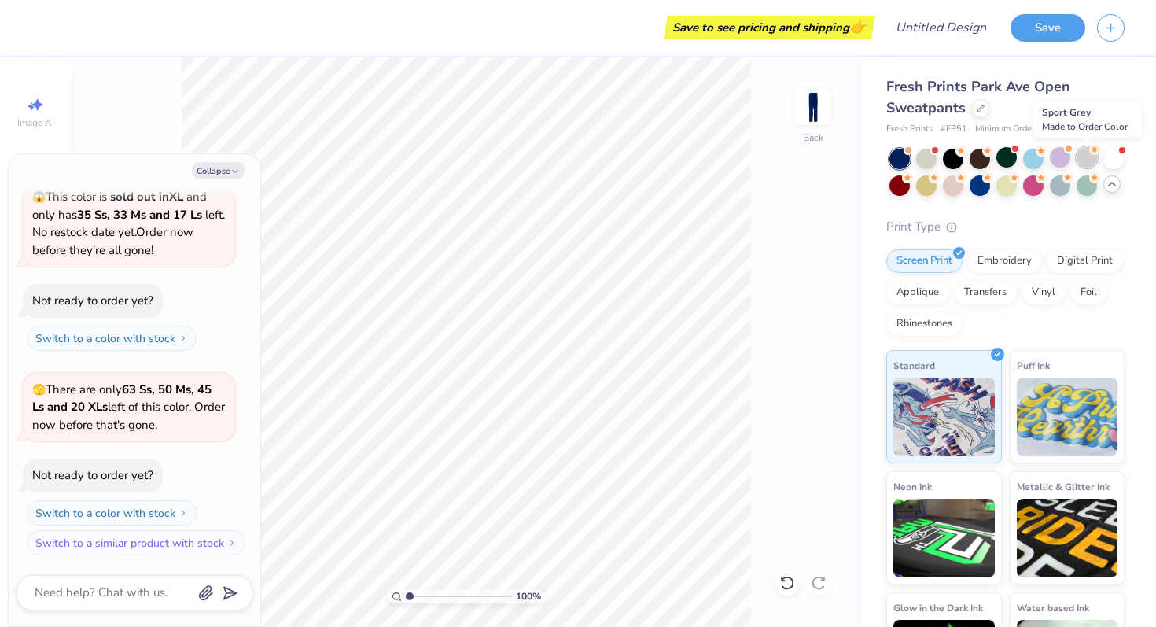
click at [1086, 162] on div at bounding box center [1086, 157] width 20 height 20
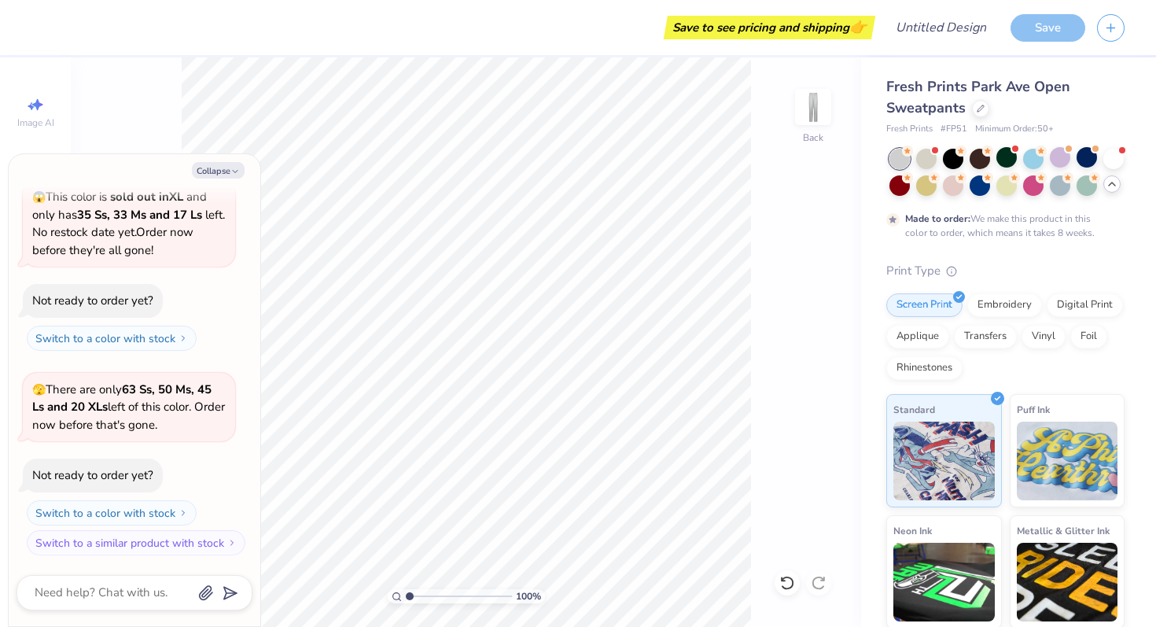
scroll to position [427, 0]
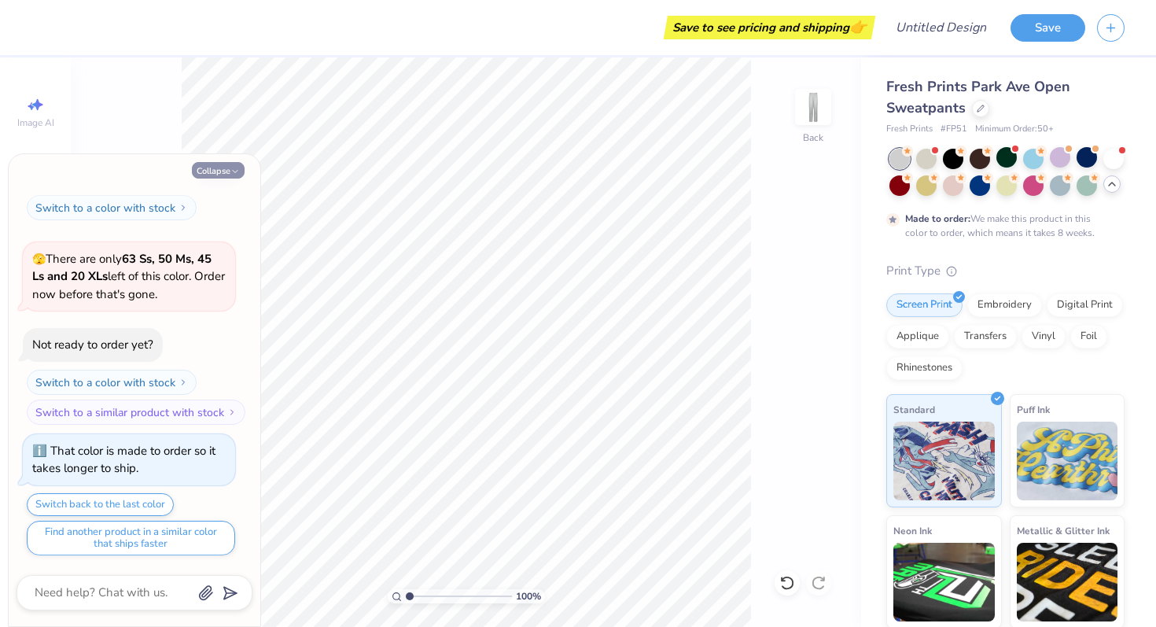
click at [204, 174] on button "Collapse" at bounding box center [218, 170] width 53 height 17
type textarea "x"
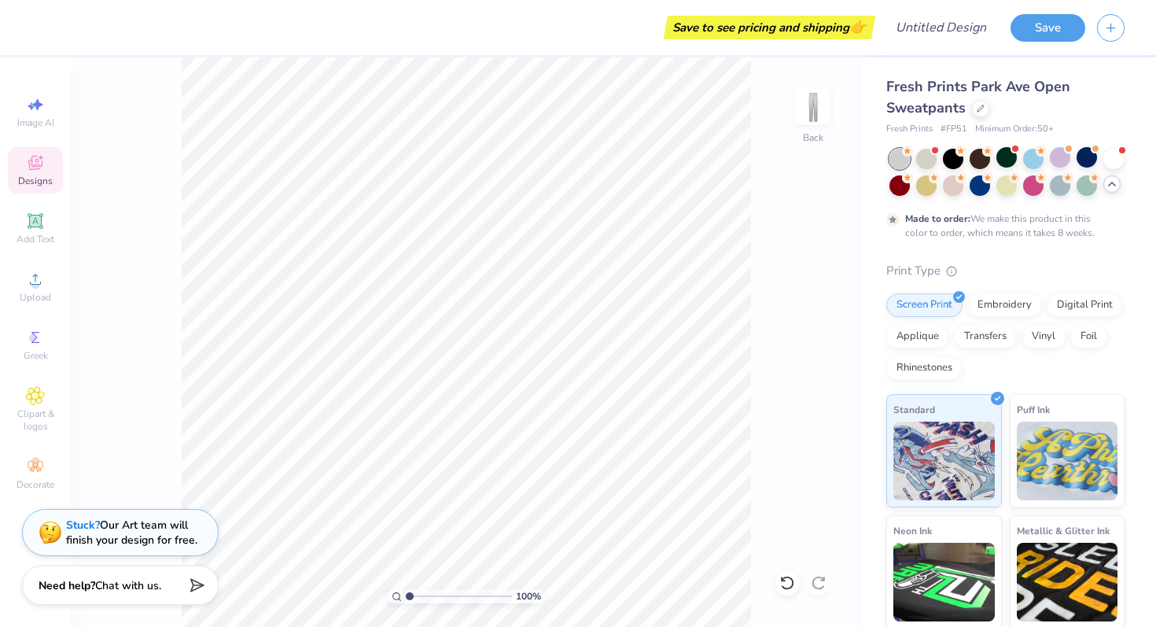
click at [38, 169] on icon at bounding box center [35, 162] width 19 height 19
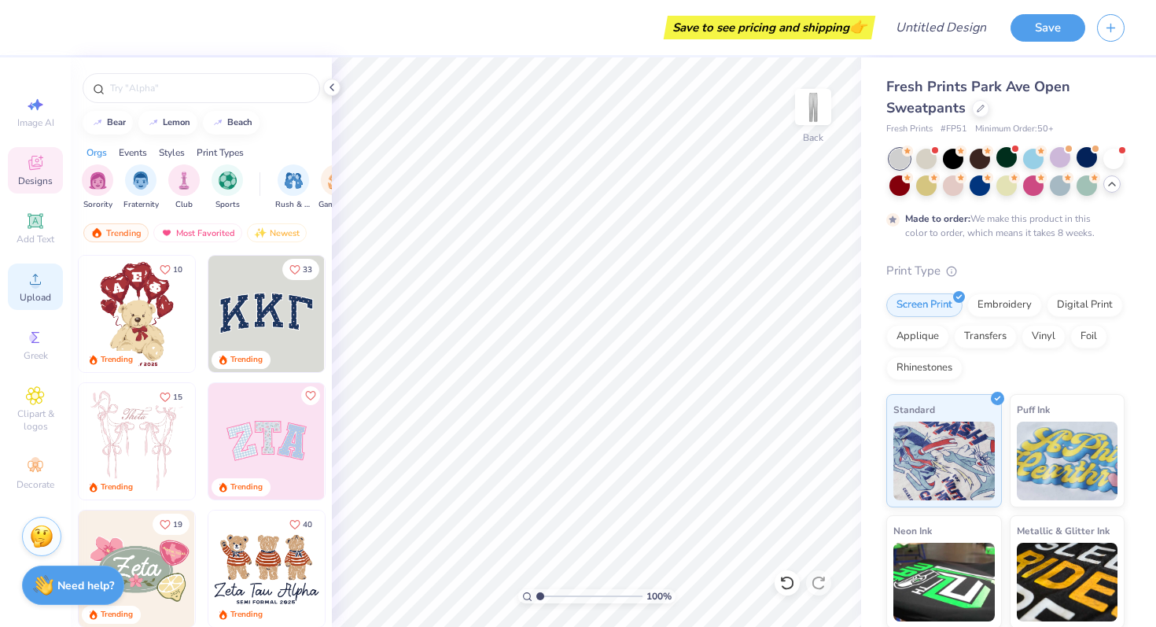
click at [32, 294] on span "Upload" at bounding box center [35, 297] width 31 height 13
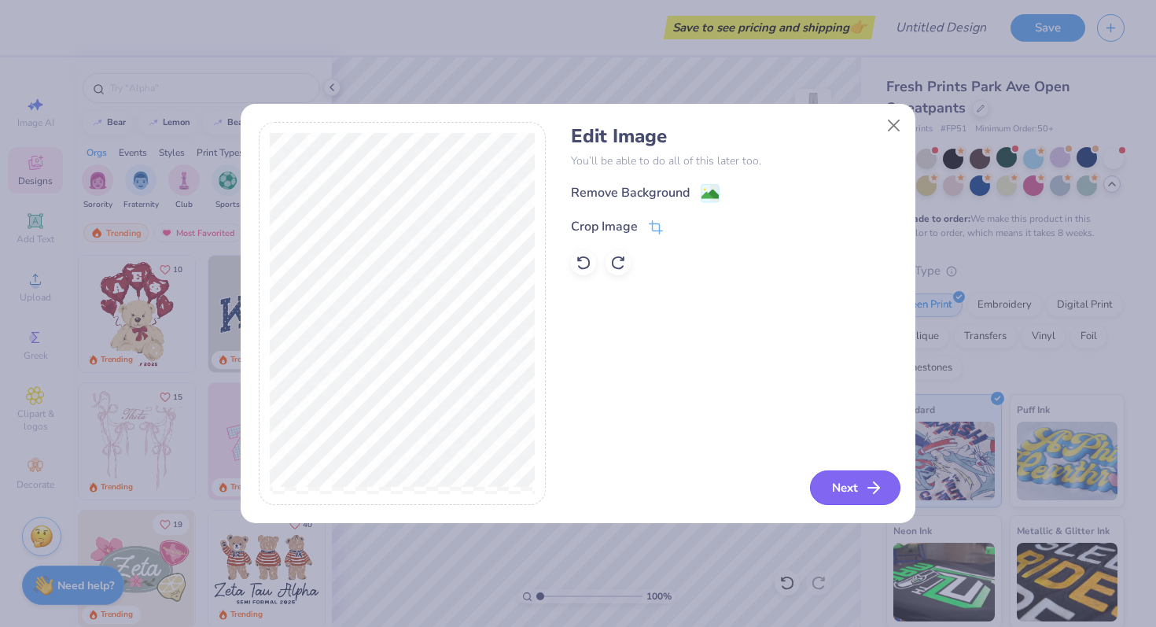
click at [841, 505] on button "Next" at bounding box center [855, 487] width 90 height 35
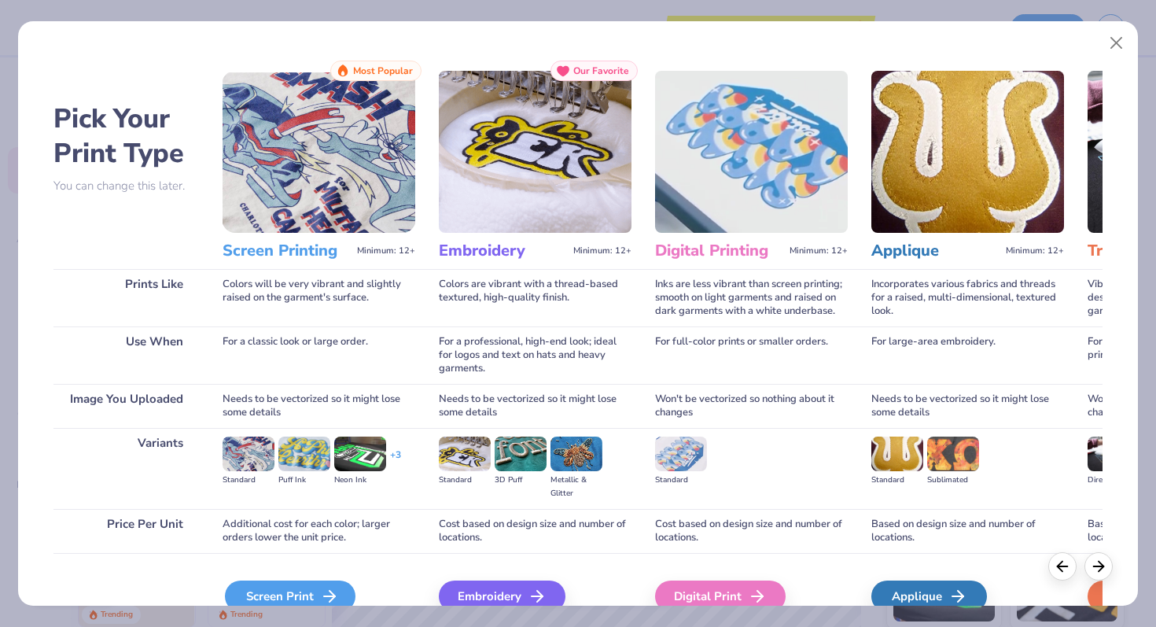
click at [324, 586] on div "Screen Print" at bounding box center [290, 595] width 131 height 31
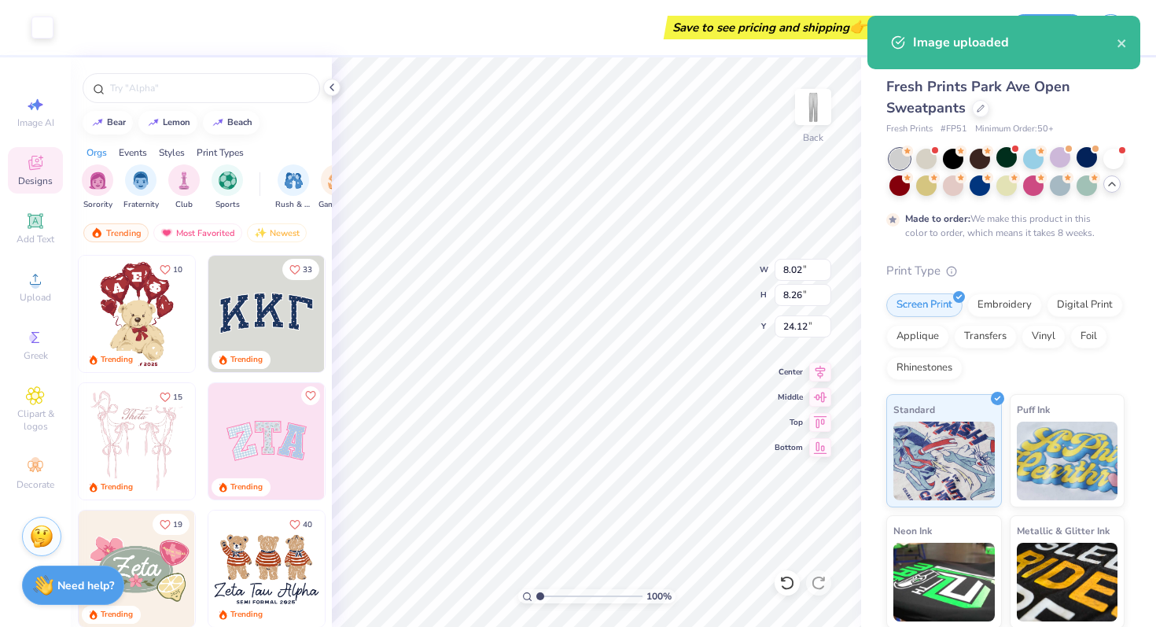
type input "4.26"
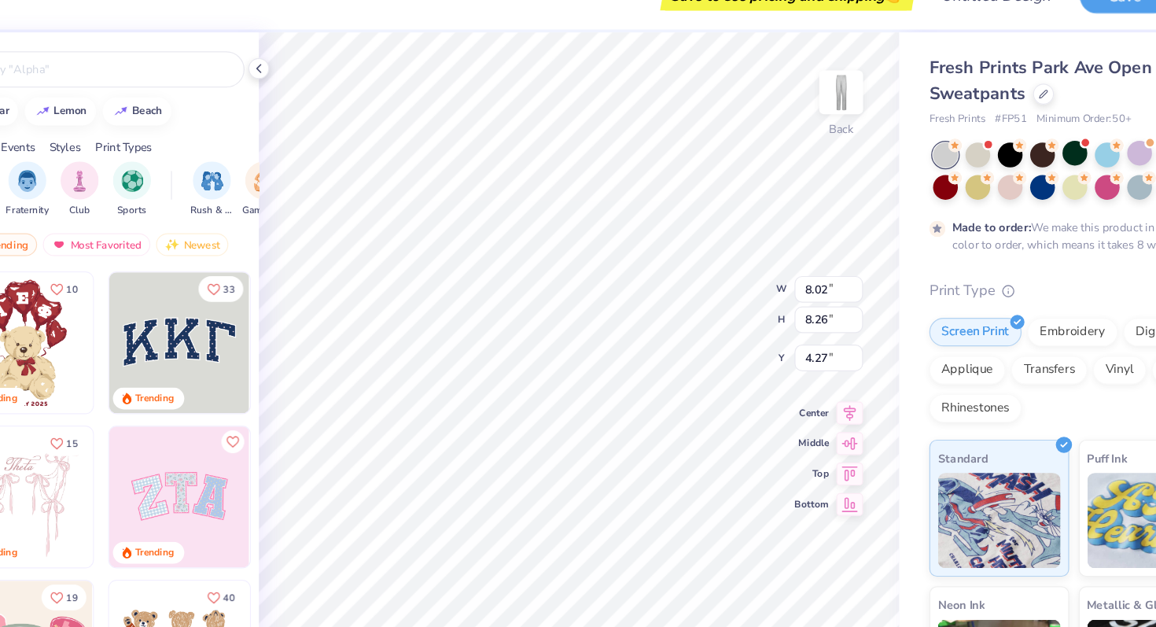
type input "4.92"
type input "5.07"
type input "6.61"
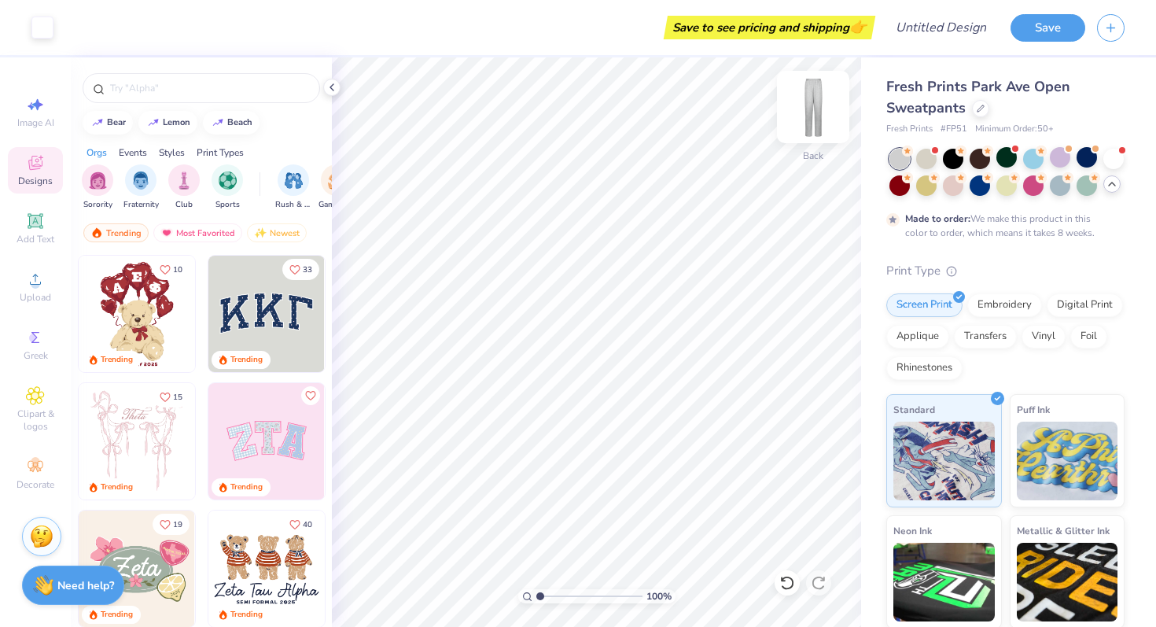
click at [813, 112] on img at bounding box center [813, 106] width 63 height 63
click at [830, 109] on img at bounding box center [813, 106] width 63 height 63
click at [795, 123] on div at bounding box center [813, 107] width 72 height 72
click at [38, 228] on icon at bounding box center [35, 221] width 19 height 19
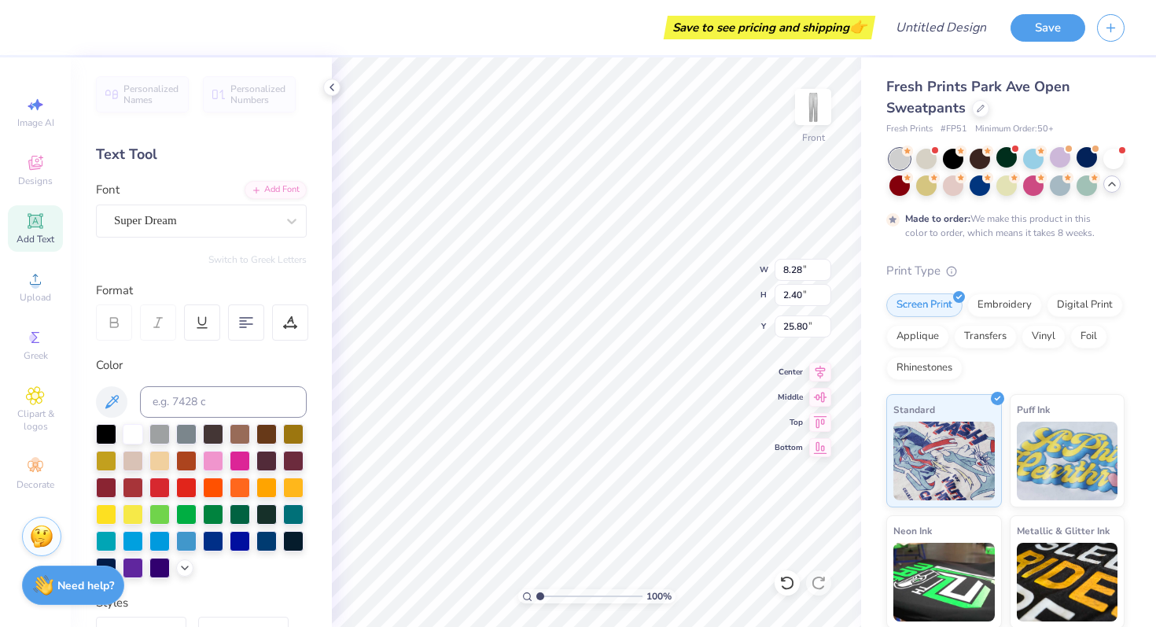
scroll to position [0, 2]
type textarea "OBJECTION"
type input "4.02"
click at [810, 115] on img at bounding box center [813, 106] width 63 height 63
type input "6.00"
